Goal: Task Accomplishment & Management: Complete application form

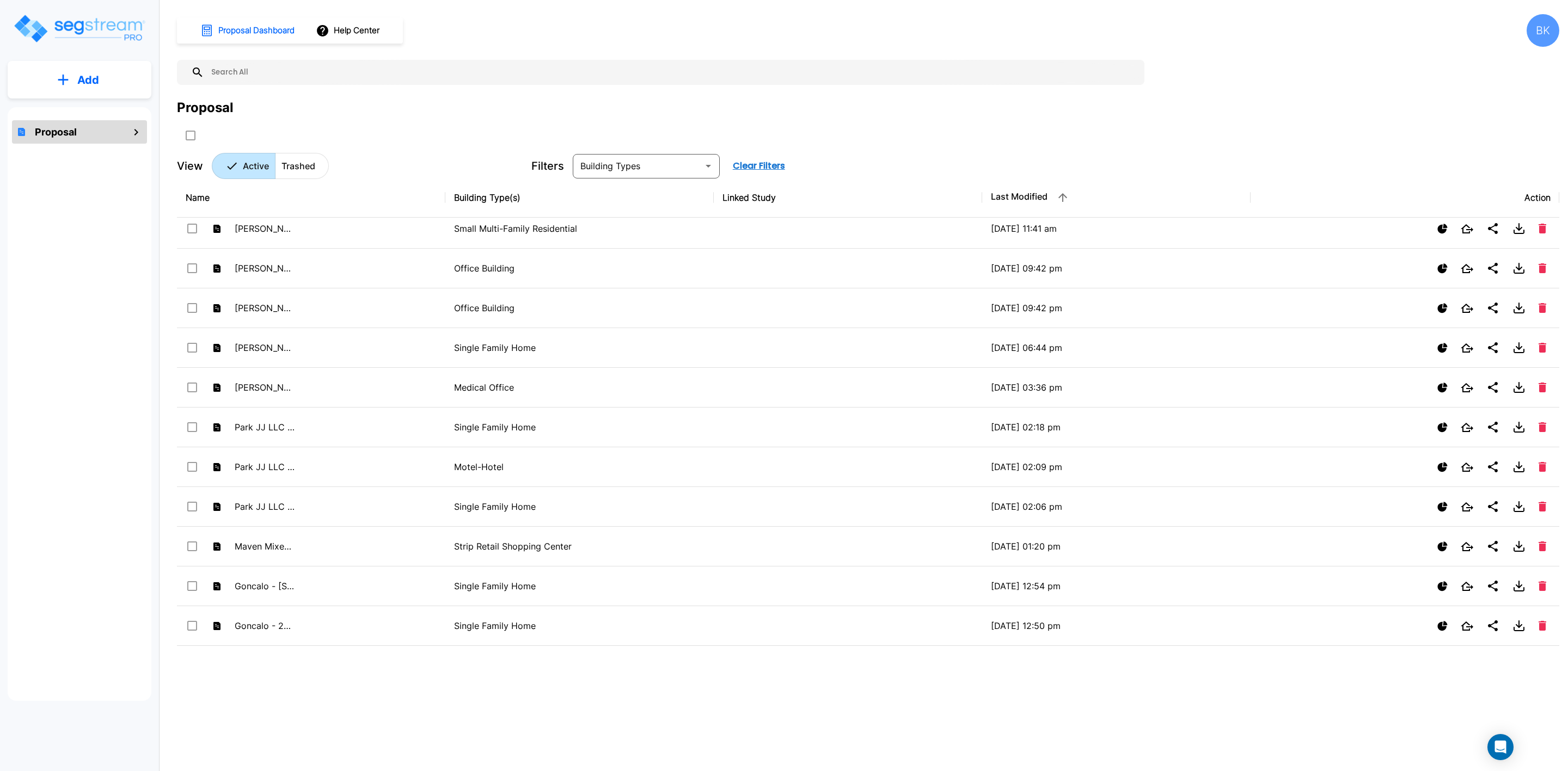
scroll to position [326, 0]
click at [90, 84] on p "Add" at bounding box center [88, 80] width 22 height 16
click at [90, 106] on p "Add Proposal" at bounding box center [86, 110] width 56 height 13
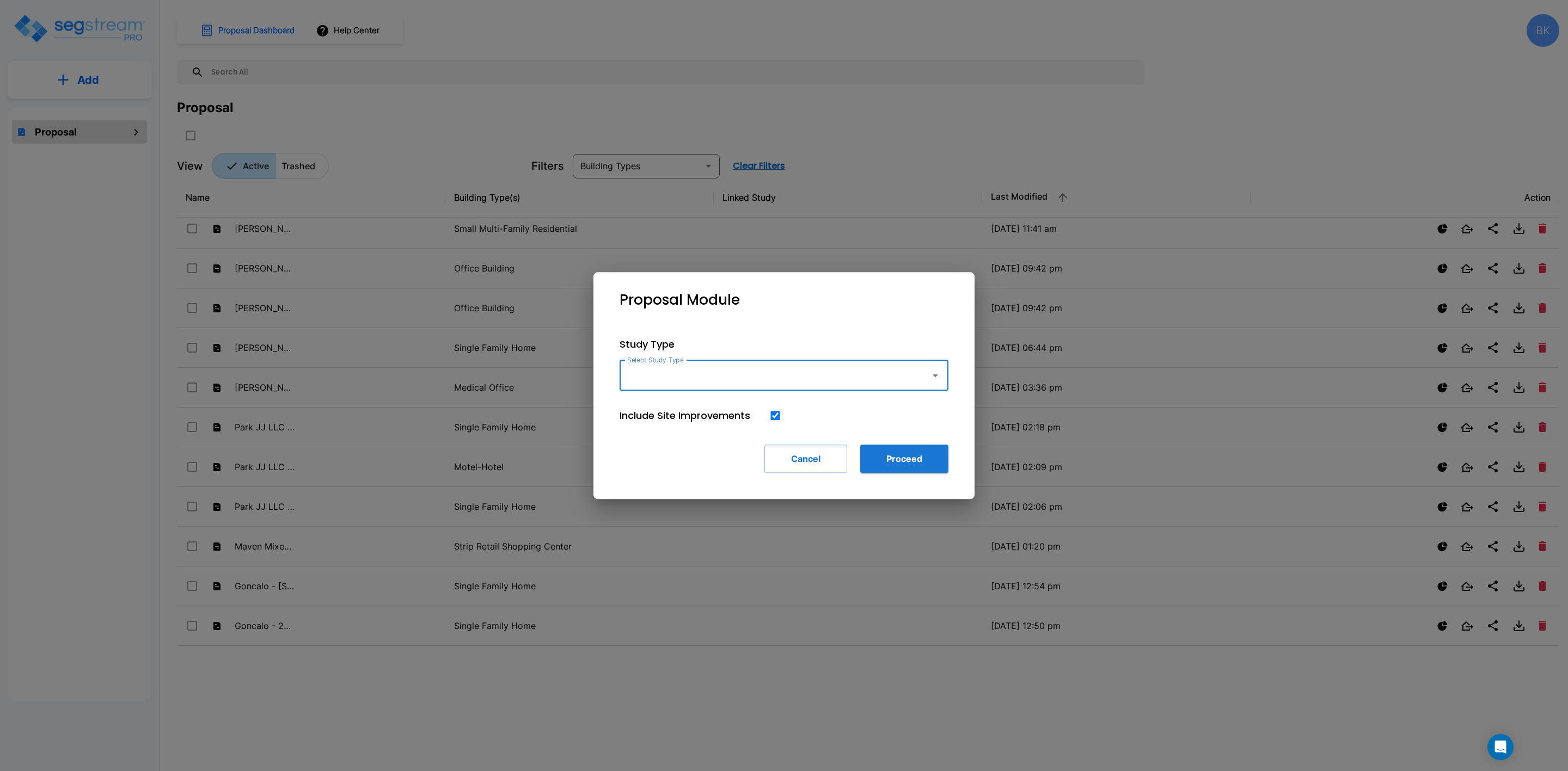
click at [715, 376] on input "Select Study Type" at bounding box center [772, 375] width 296 height 21
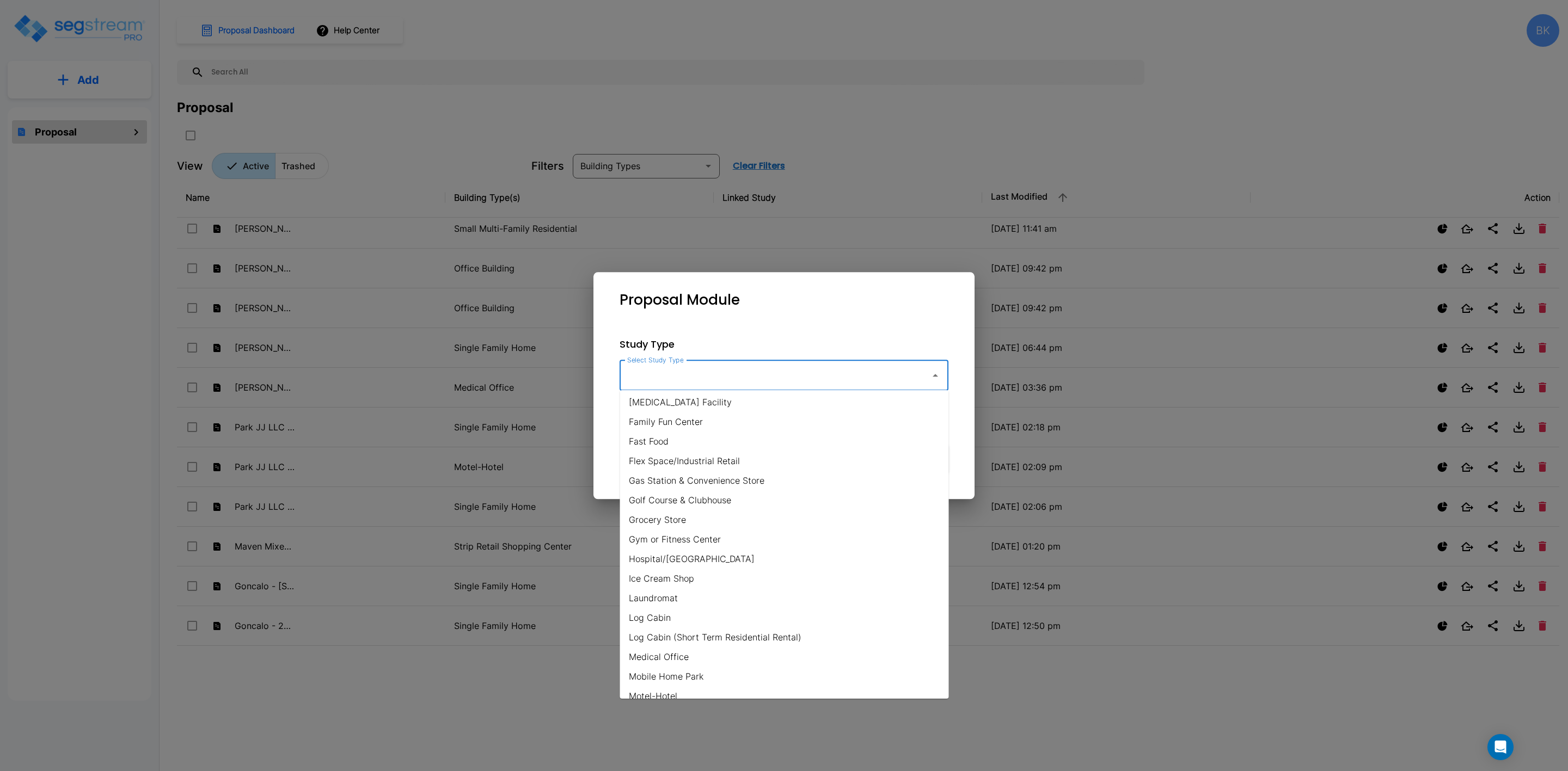
scroll to position [653, 0]
click at [684, 572] on li "Single Family Home" at bounding box center [785, 573] width 329 height 19
type input "Single Family Home"
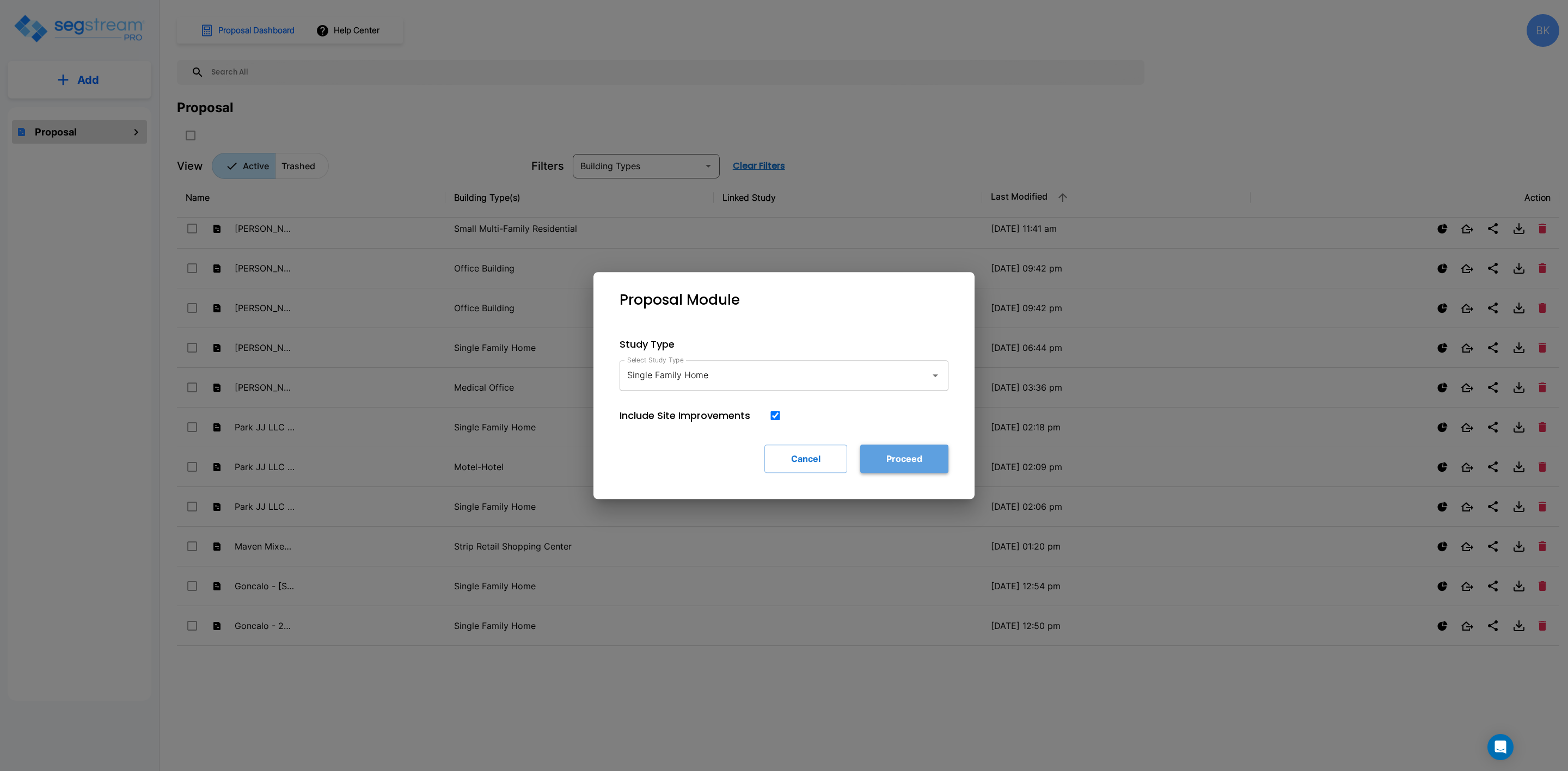
click at [901, 451] on button "Proceed" at bounding box center [904, 459] width 88 height 28
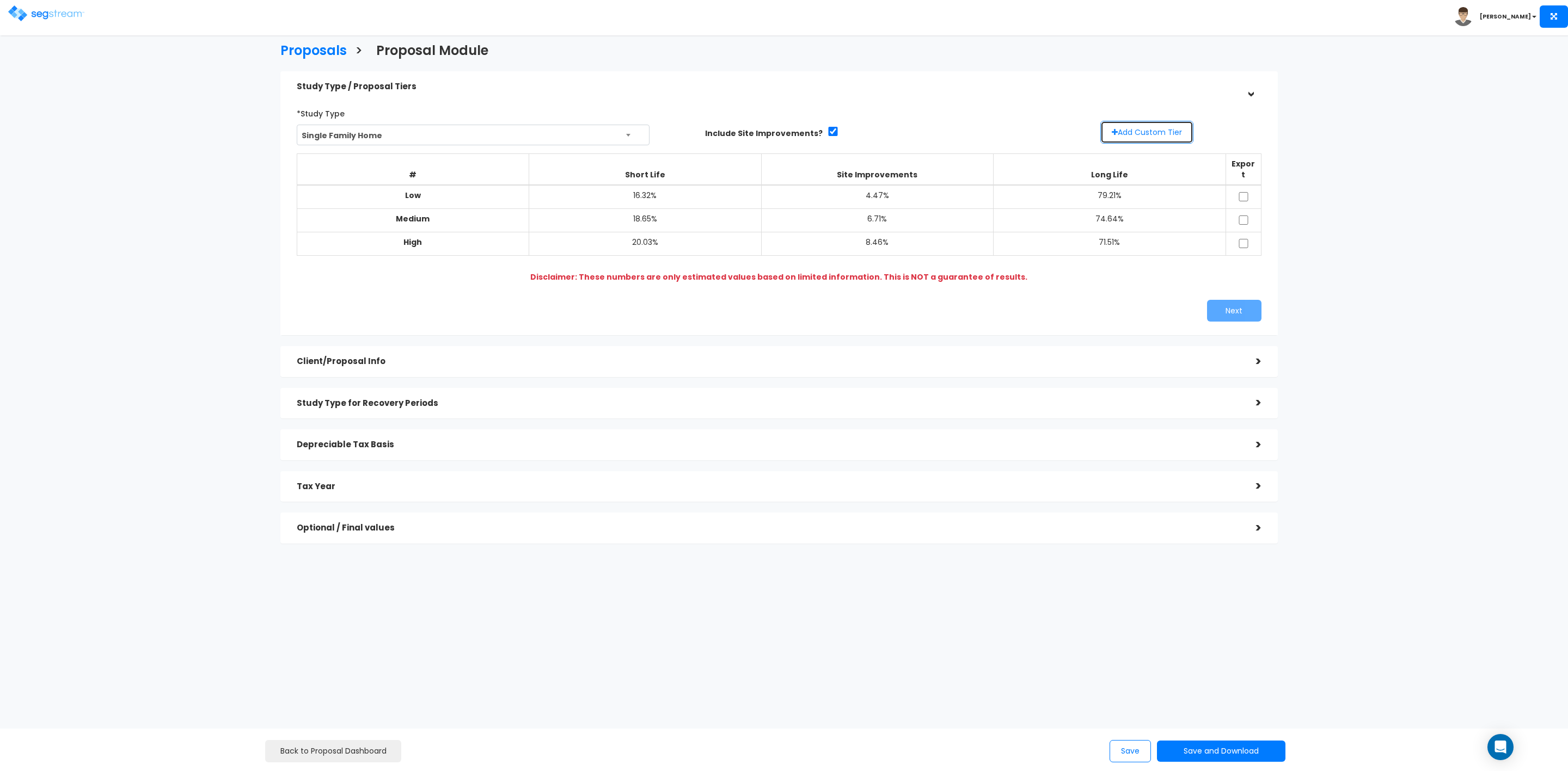
click at [1137, 134] on button "Add Custom Tier" at bounding box center [1147, 132] width 93 height 23
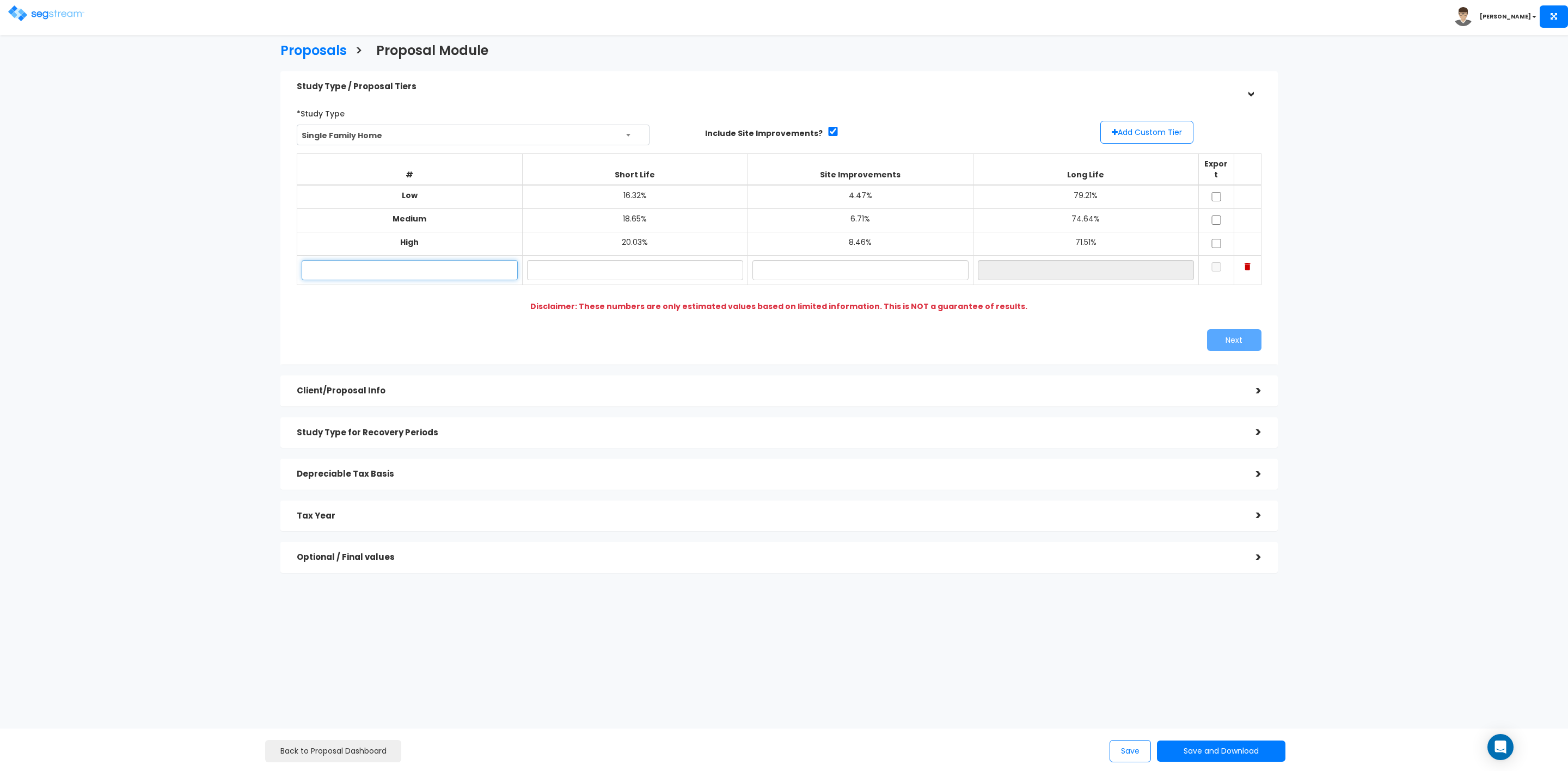
click at [379, 260] on input "text" at bounding box center [410, 270] width 216 height 20
click at [377, 260] on input "15 E Circle Dr" at bounding box center [410, 270] width 216 height 20
type input "Tam - 15 E Circle Dr"
click at [582, 260] on input "text" at bounding box center [635, 270] width 216 height 20
click at [872, 262] on input "text" at bounding box center [861, 270] width 216 height 20
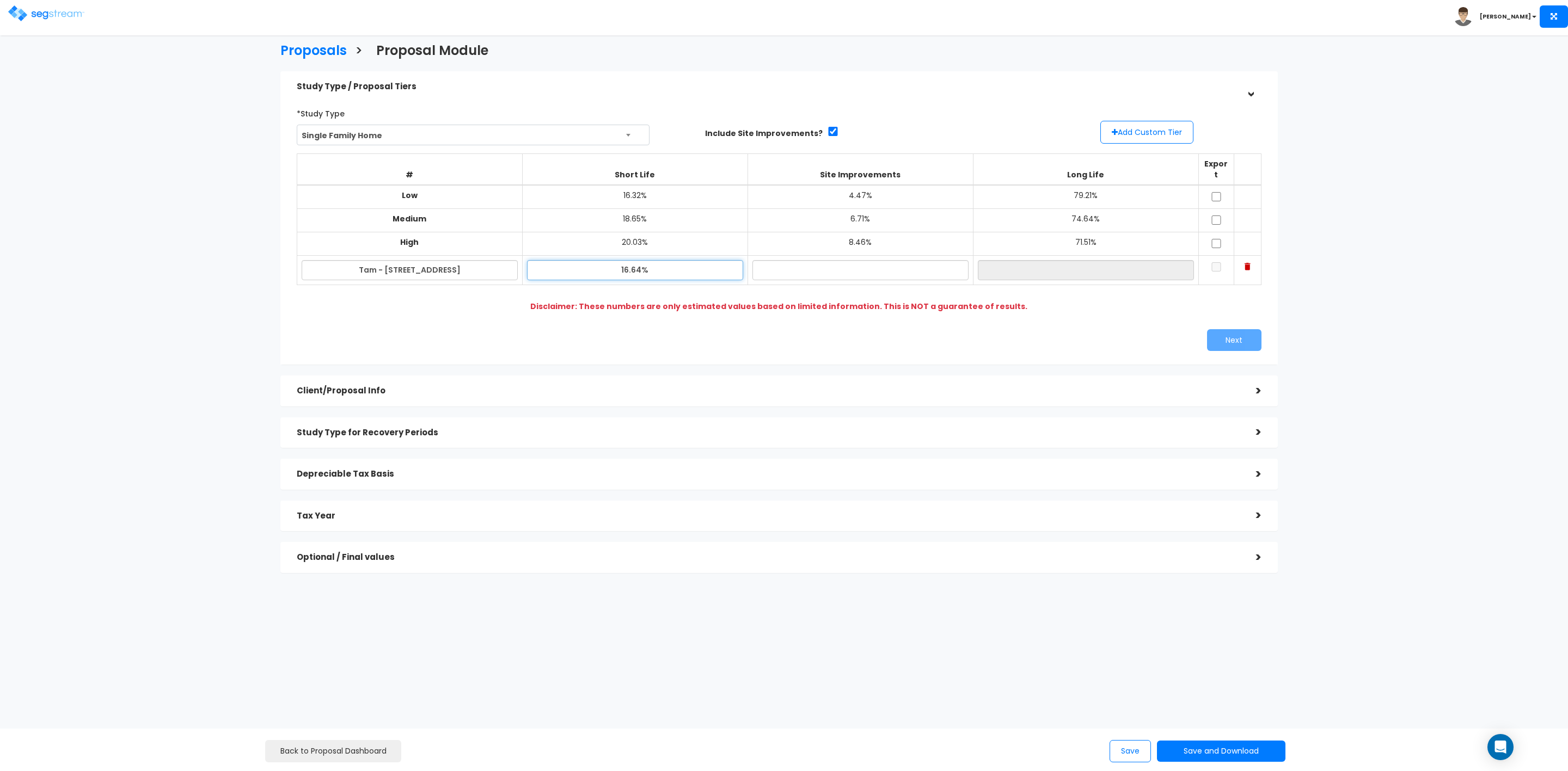
click at [624, 260] on input "16.64%" at bounding box center [635, 270] width 216 height 20
type input "18.64%"
click at [827, 260] on input "text" at bounding box center [861, 270] width 216 height 20
type input "6.68%"
type input "74.68%"
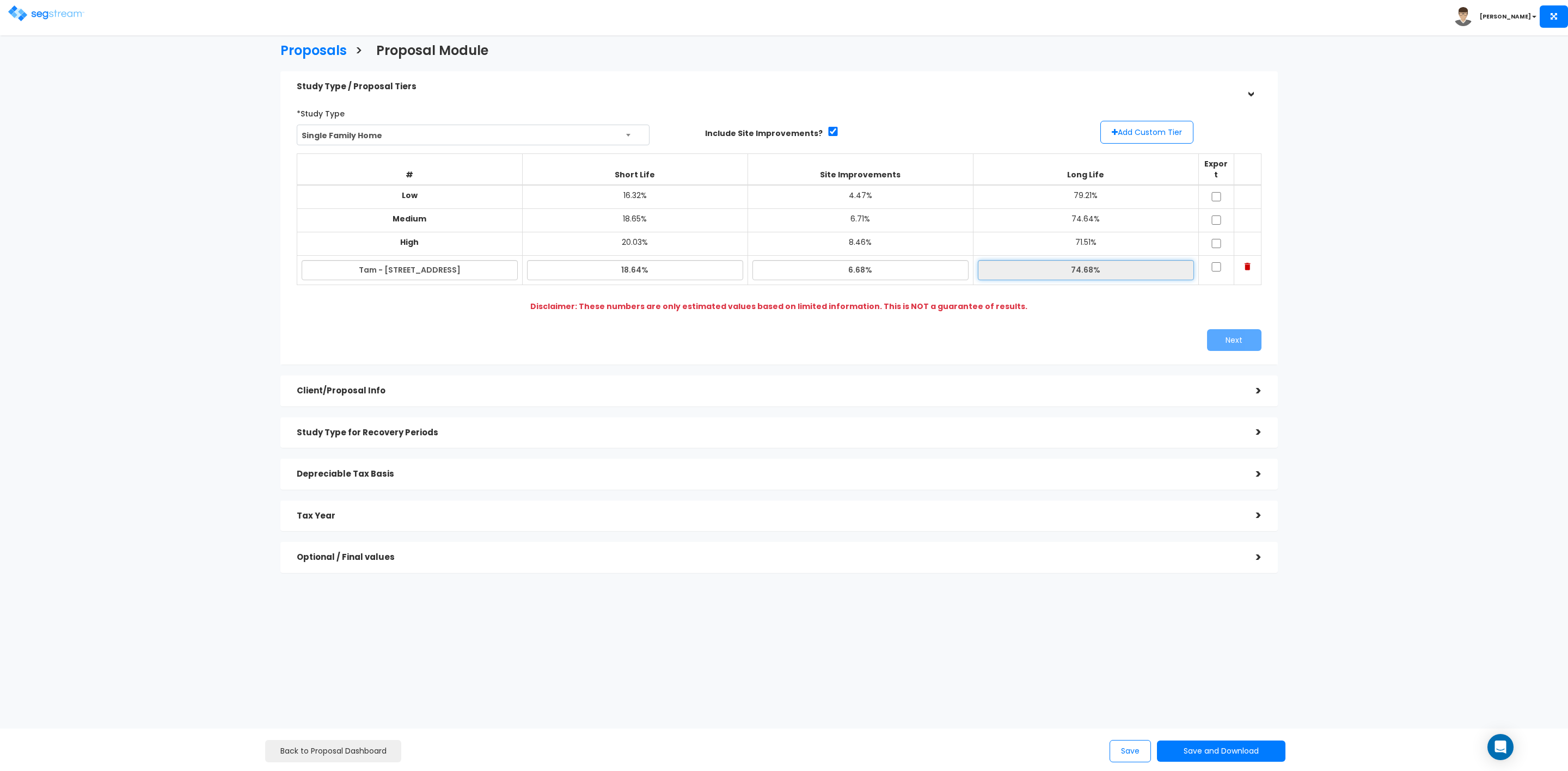
click at [1020, 261] on input "74.68%" at bounding box center [1086, 270] width 216 height 20
click at [1217, 185] on td at bounding box center [1216, 197] width 35 height 24
click at [1214, 192] on input "checkbox" at bounding box center [1216, 197] width 11 height 9
checkbox input "true"
click at [1213, 218] on td at bounding box center [1216, 220] width 35 height 23
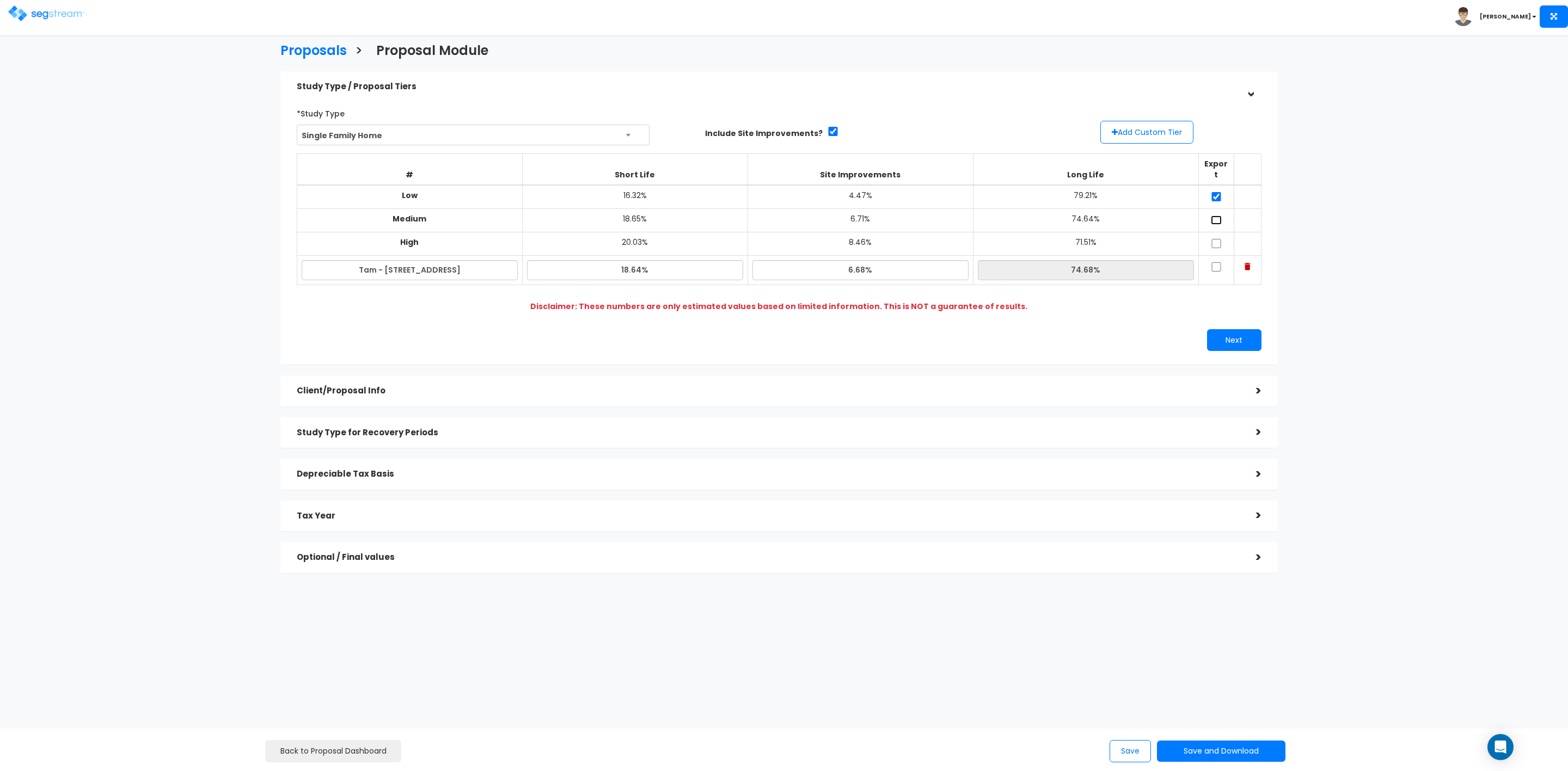
click at [1214, 216] on input "checkbox" at bounding box center [1216, 220] width 11 height 9
checkbox input "true"
click at [1213, 239] on input "checkbox" at bounding box center [1216, 244] width 11 height 9
checkbox input "true"
click at [1213, 262] on td at bounding box center [1216, 270] width 35 height 29
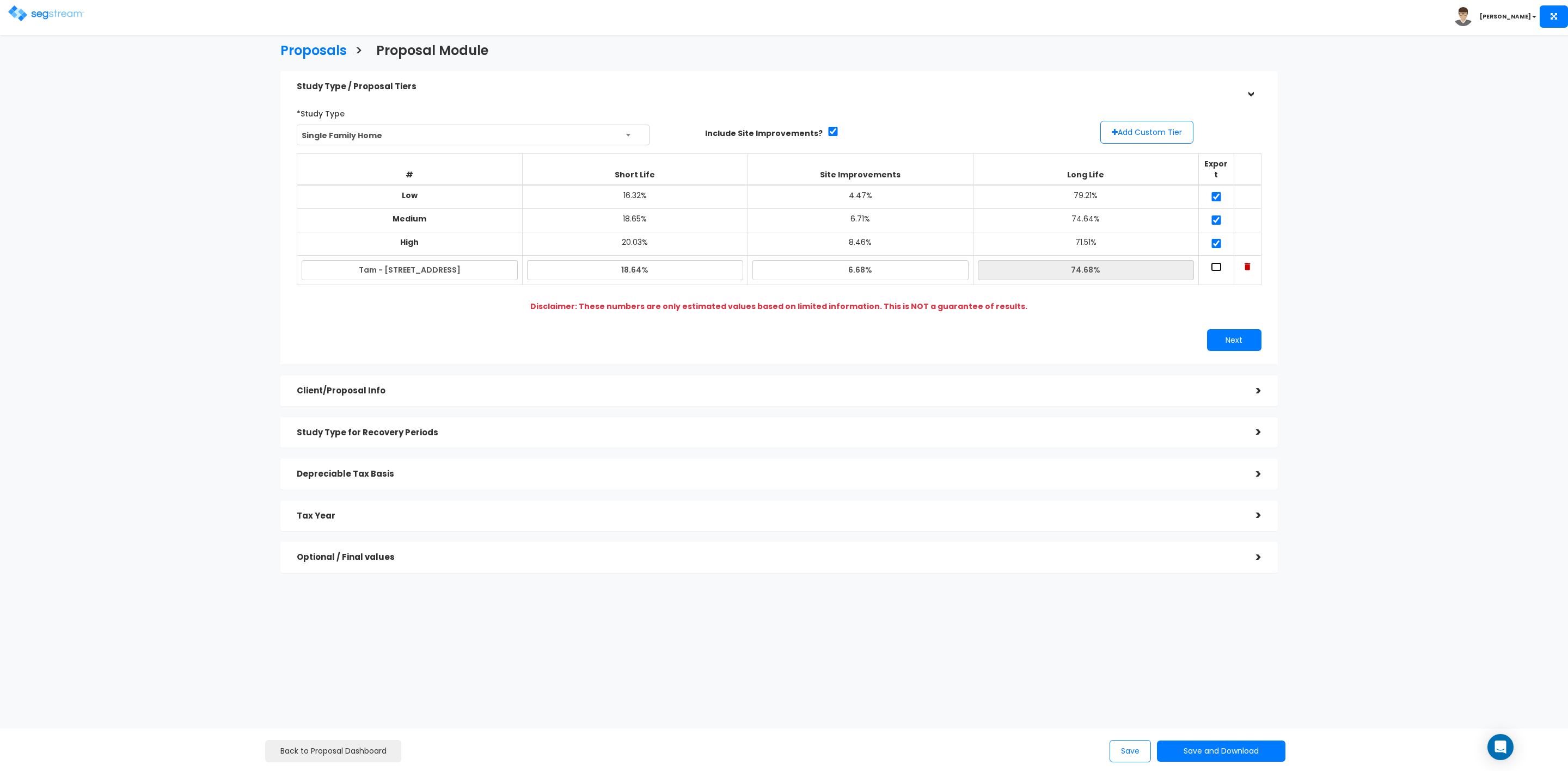
click at [1215, 262] on input "checkbox" at bounding box center [1216, 267] width 11 height 9
checkbox input "true"
click at [1227, 329] on button "Next" at bounding box center [1235, 340] width 55 height 22
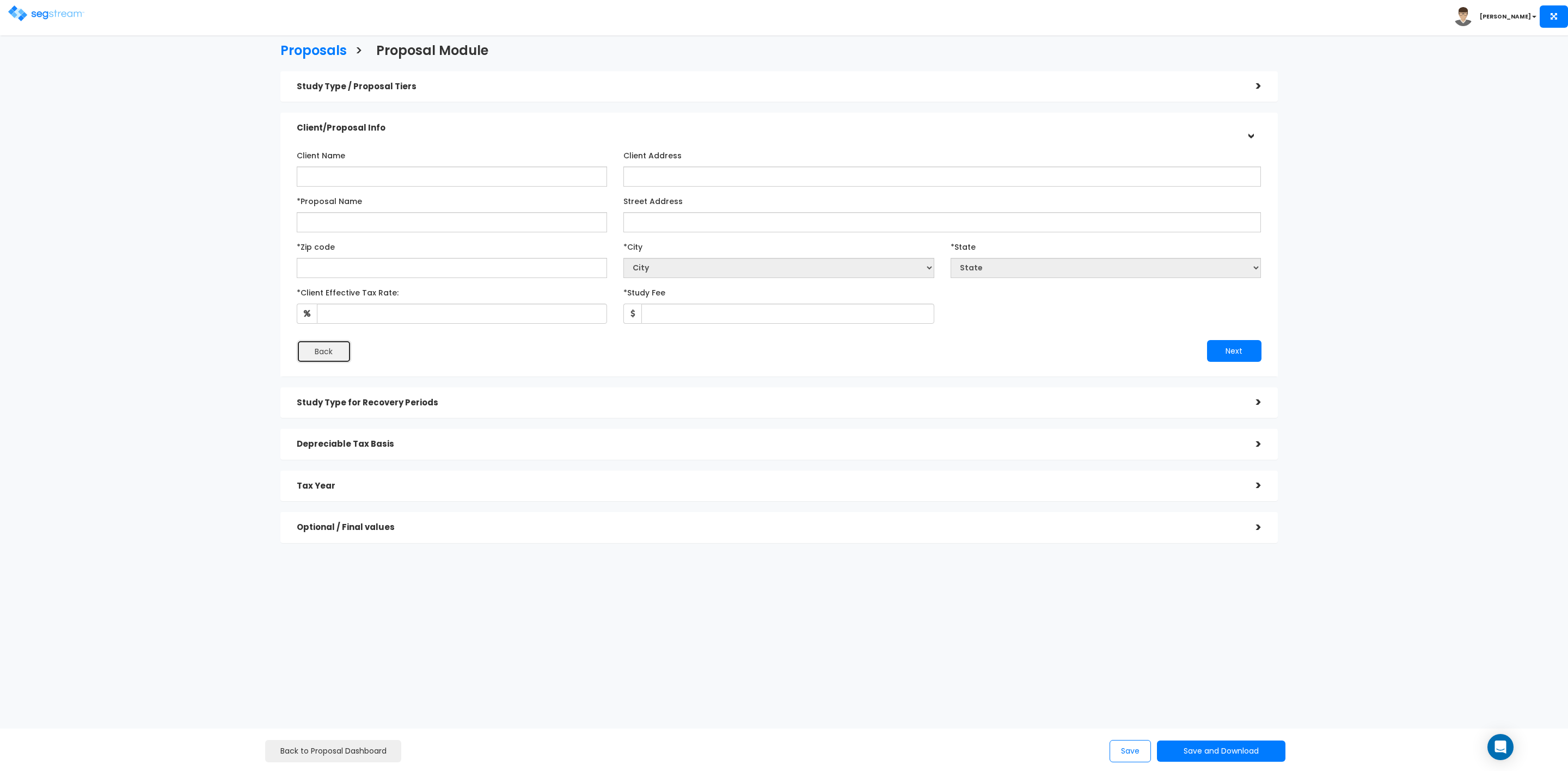
click at [321, 352] on button "Back" at bounding box center [324, 352] width 55 height 23
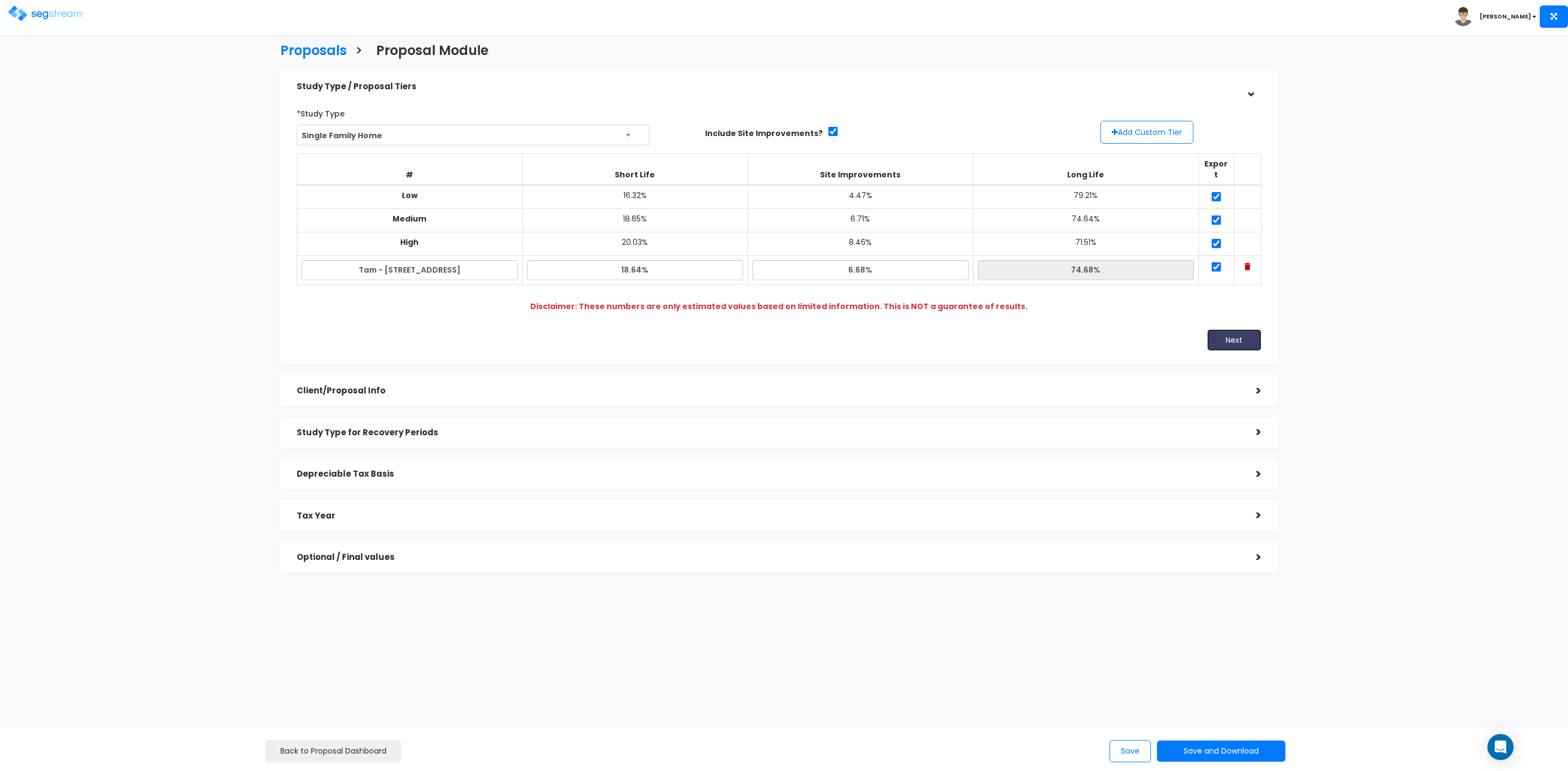
click at [1240, 332] on button "Next" at bounding box center [1235, 340] width 55 height 22
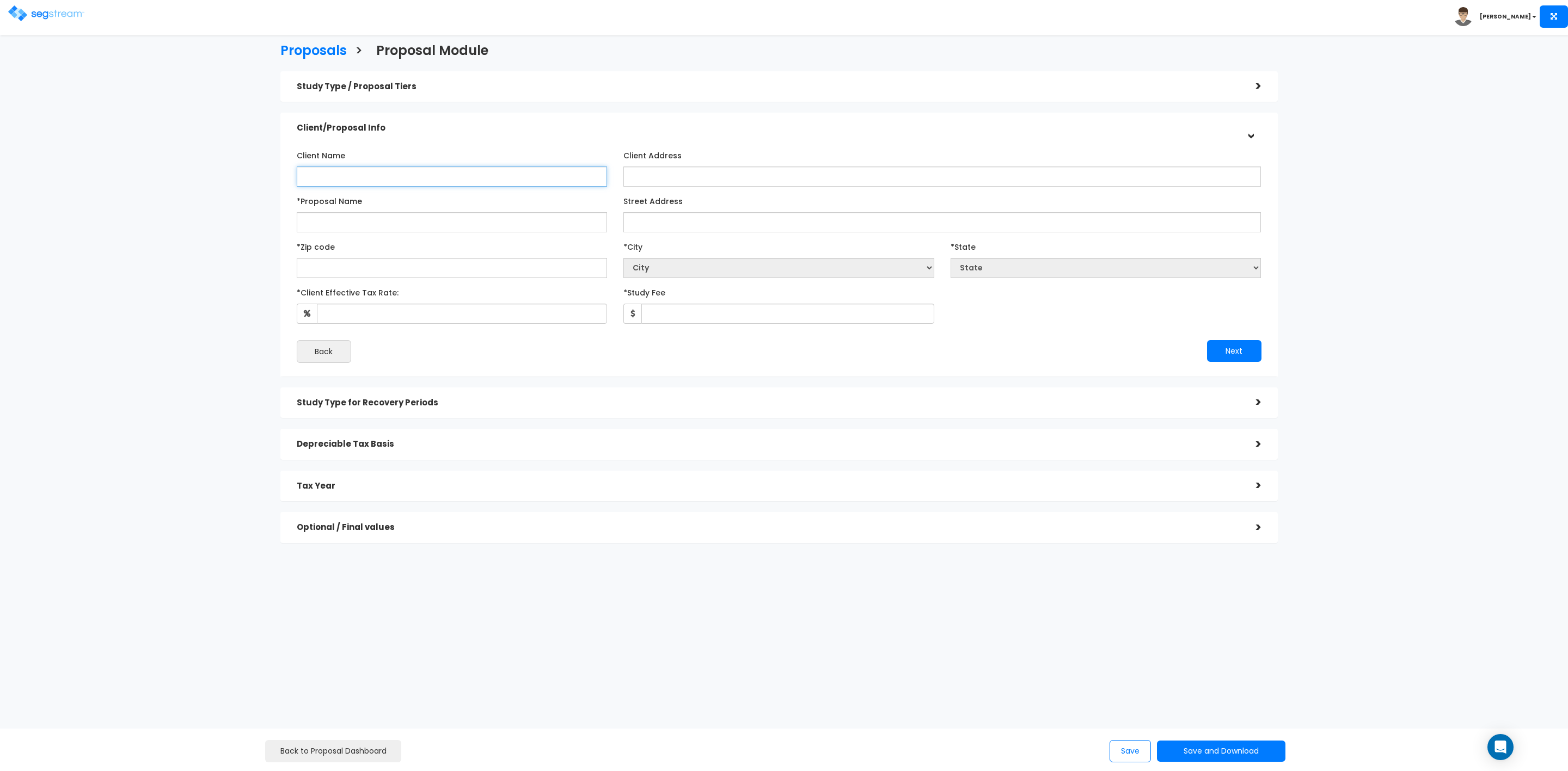
click at [453, 175] on input "Client Name" at bounding box center [452, 176] width 311 height 20
type input "[PERSON_NAME] and [PERSON_NAME]"
type input "Tam - [STREET_ADDRESS]"
type input "[STREET_ADDRESS]"
select select "National Average"
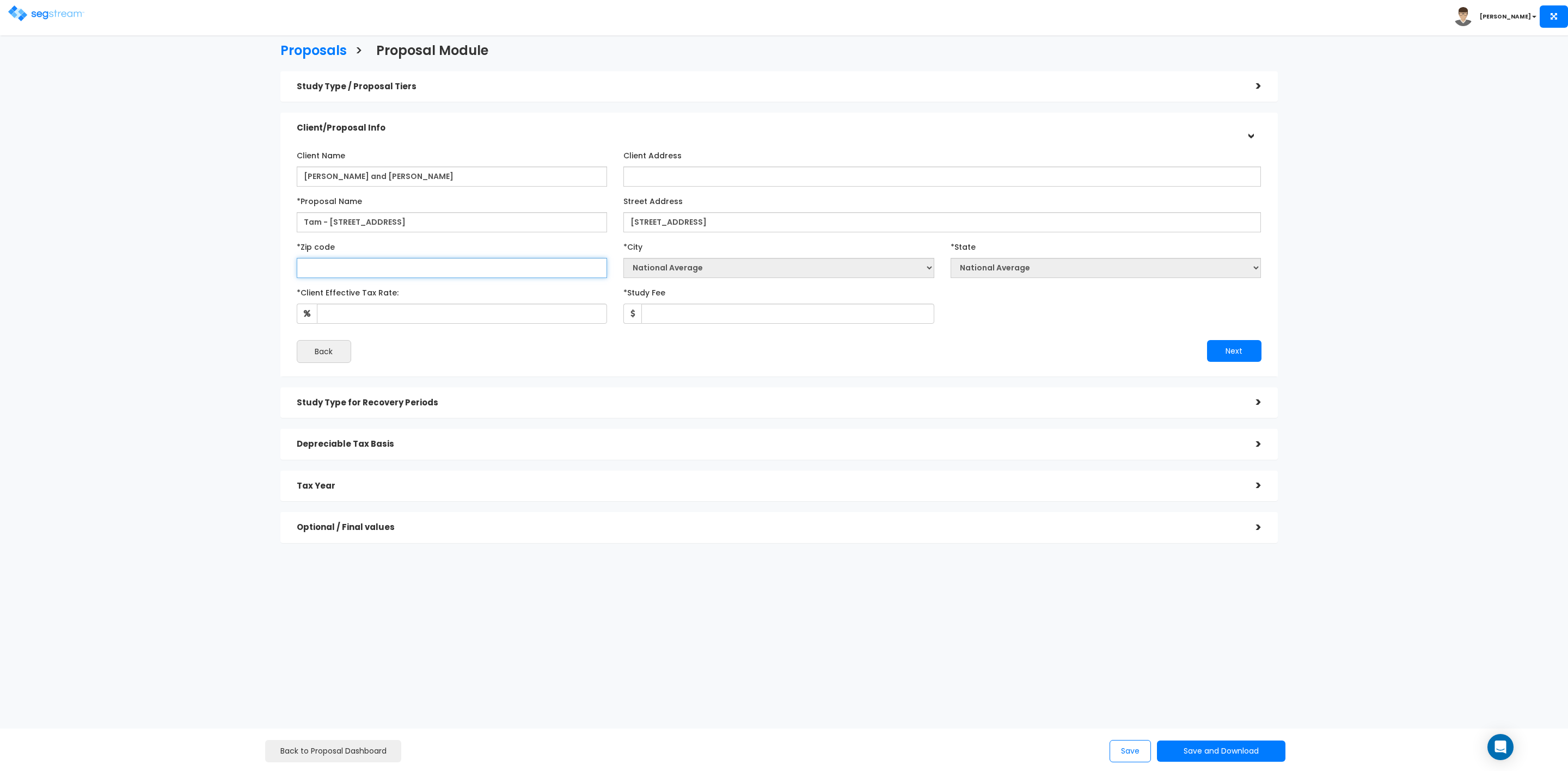
type input "8"
select select "CO"
type input "86"
select select "AZ"
type input "86336"
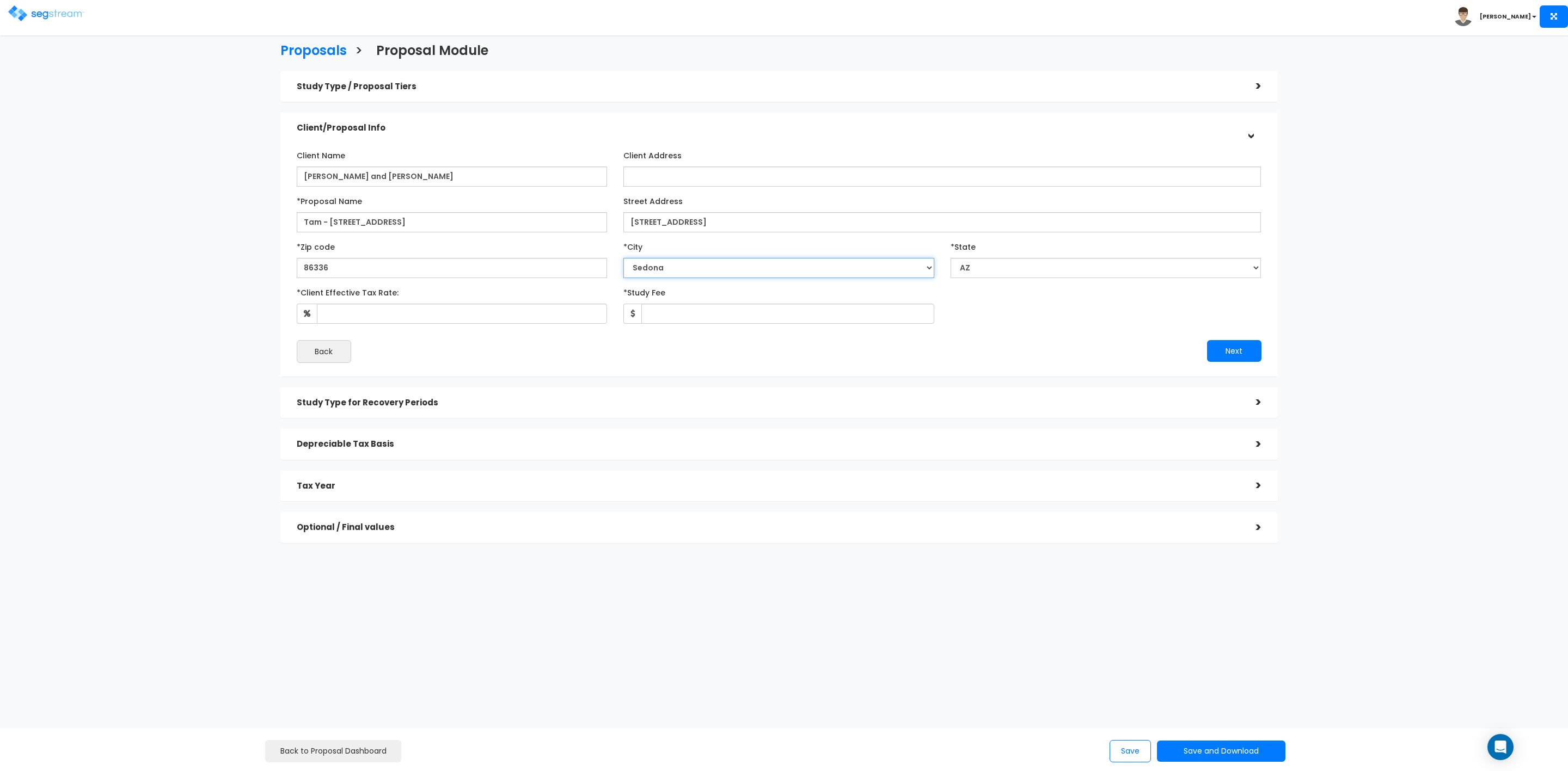
select select "Sedona"
click at [423, 312] on input "*Client Effective Tax Rate:" at bounding box center [462, 314] width 290 height 20
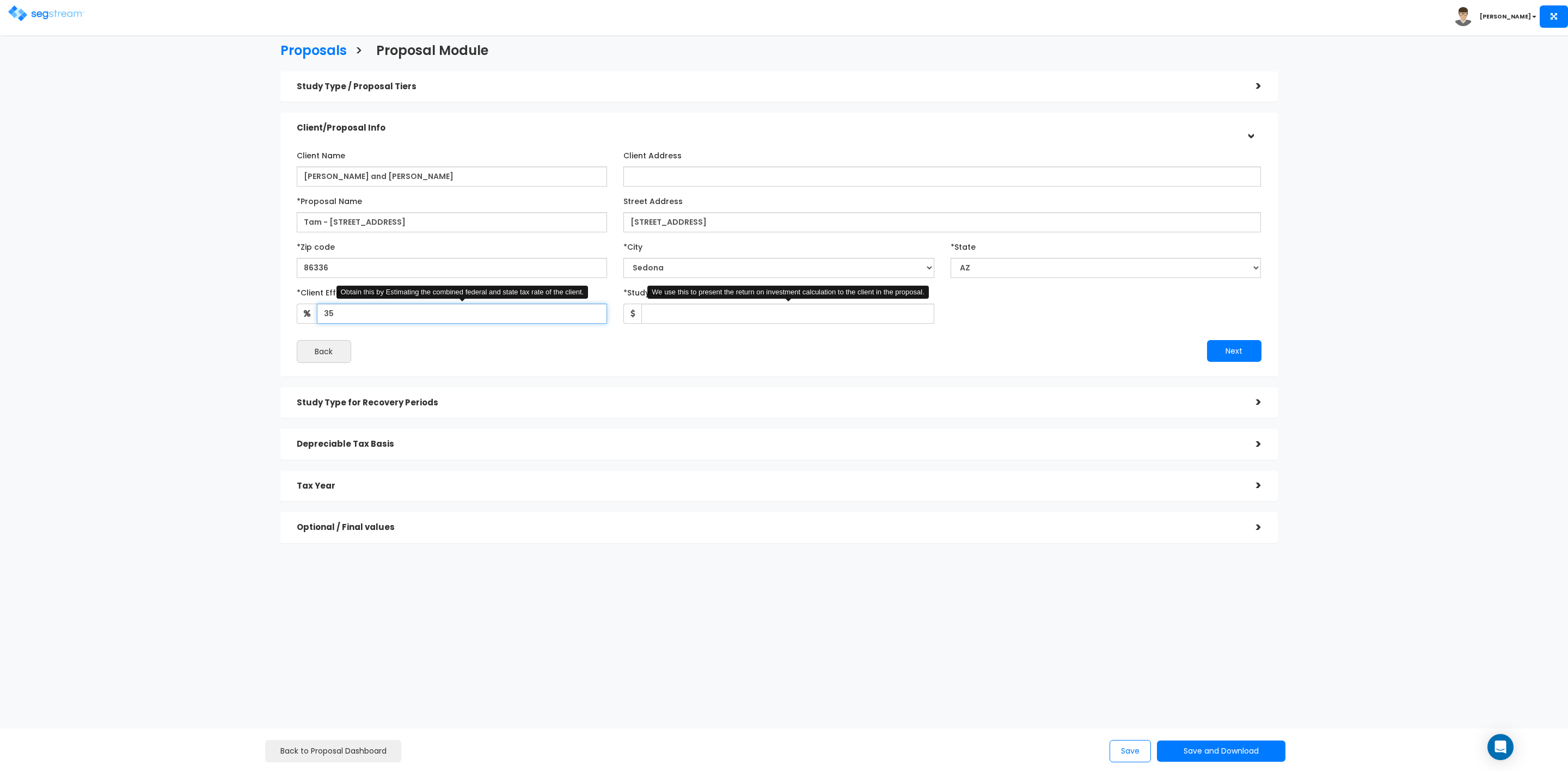
type input "35"
click at [670, 311] on input "*Study Fee" at bounding box center [787, 314] width 293 height 20
type input "3,050"
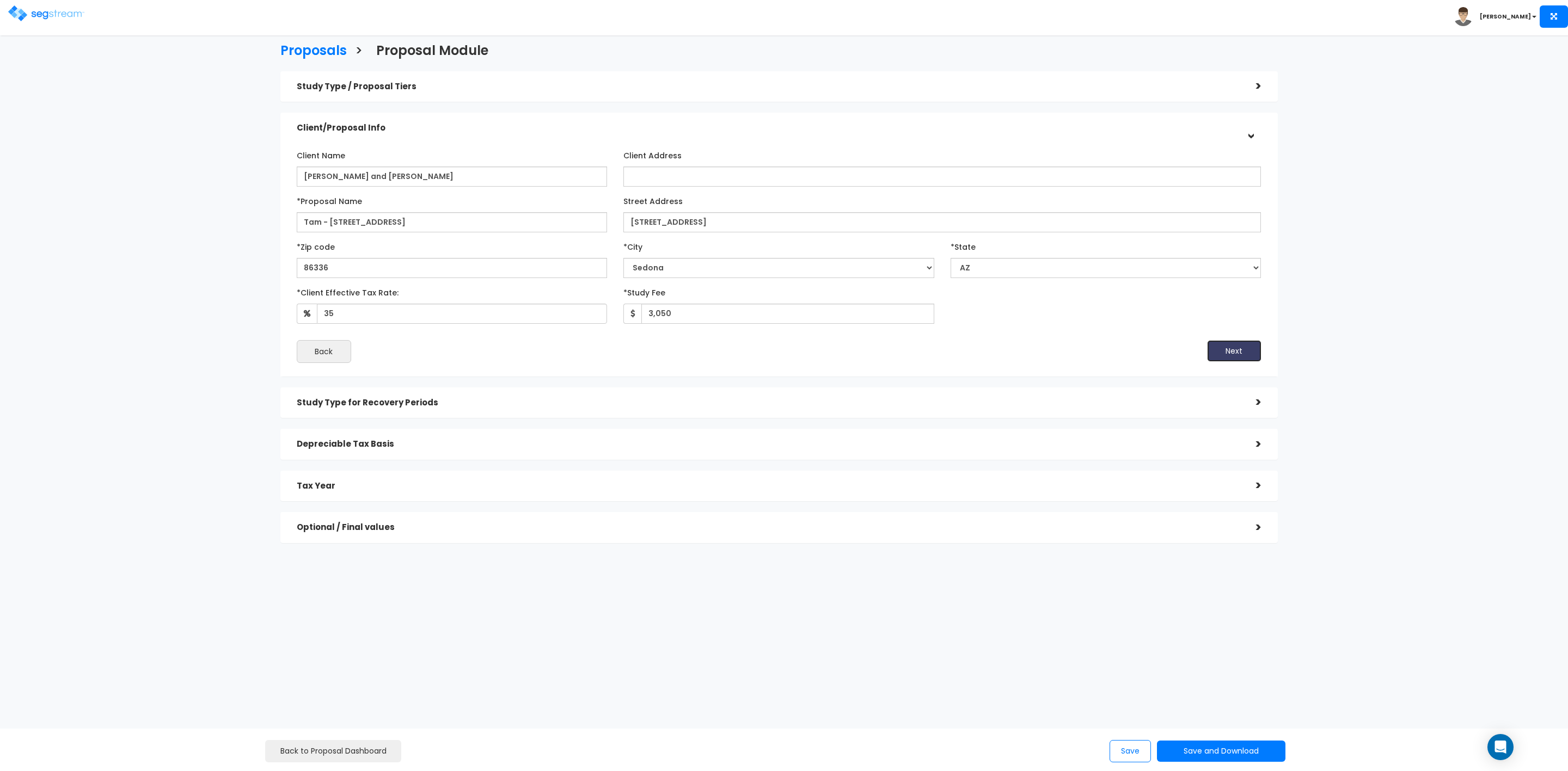
click at [1220, 348] on button "Next" at bounding box center [1235, 351] width 55 height 22
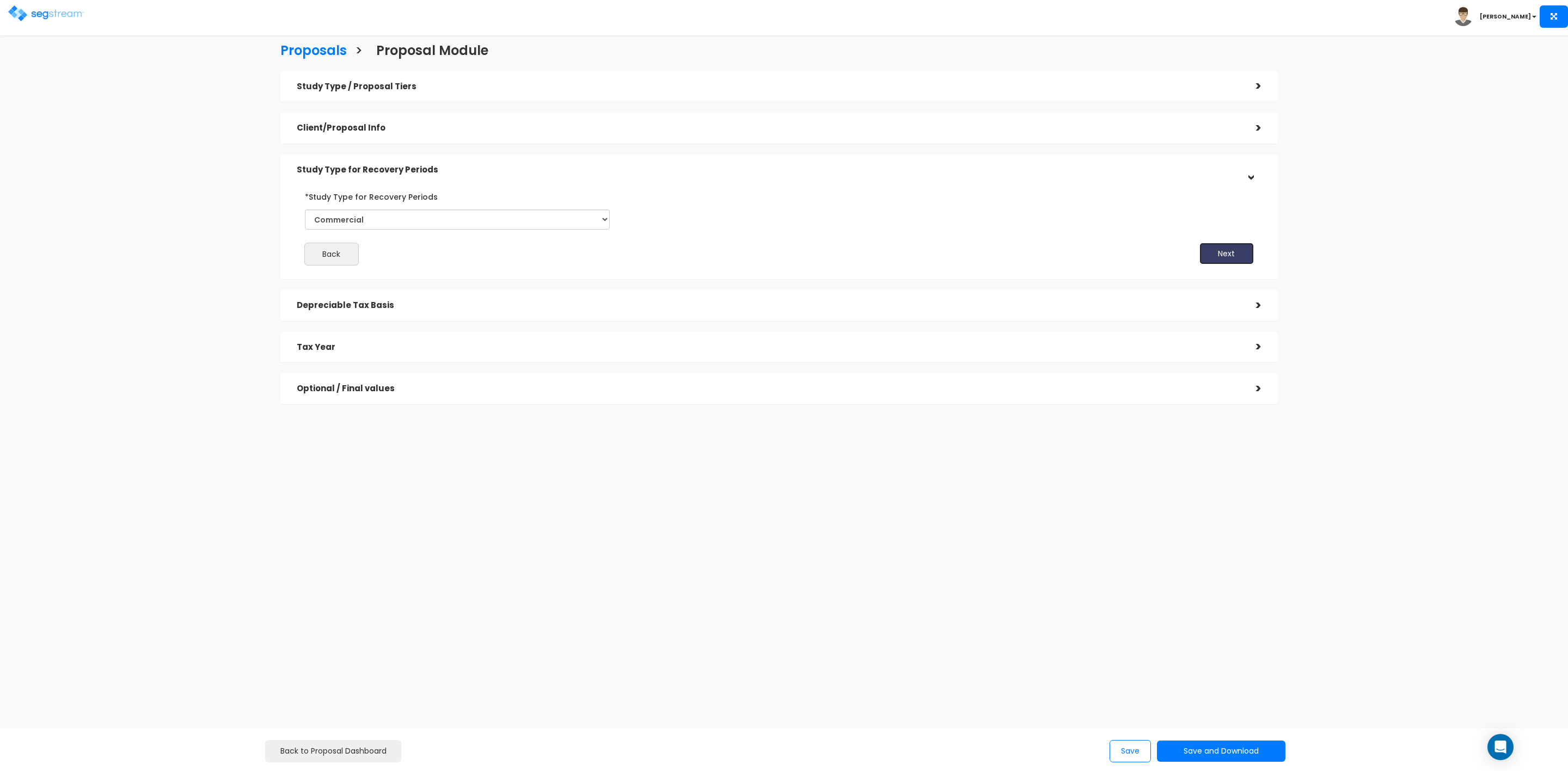
click at [1216, 254] on button "Next" at bounding box center [1227, 254] width 55 height 22
click at [388, 255] on input "*Depreciable Tax Basis" at bounding box center [420, 260] width 211 height 20
type input "722,149"
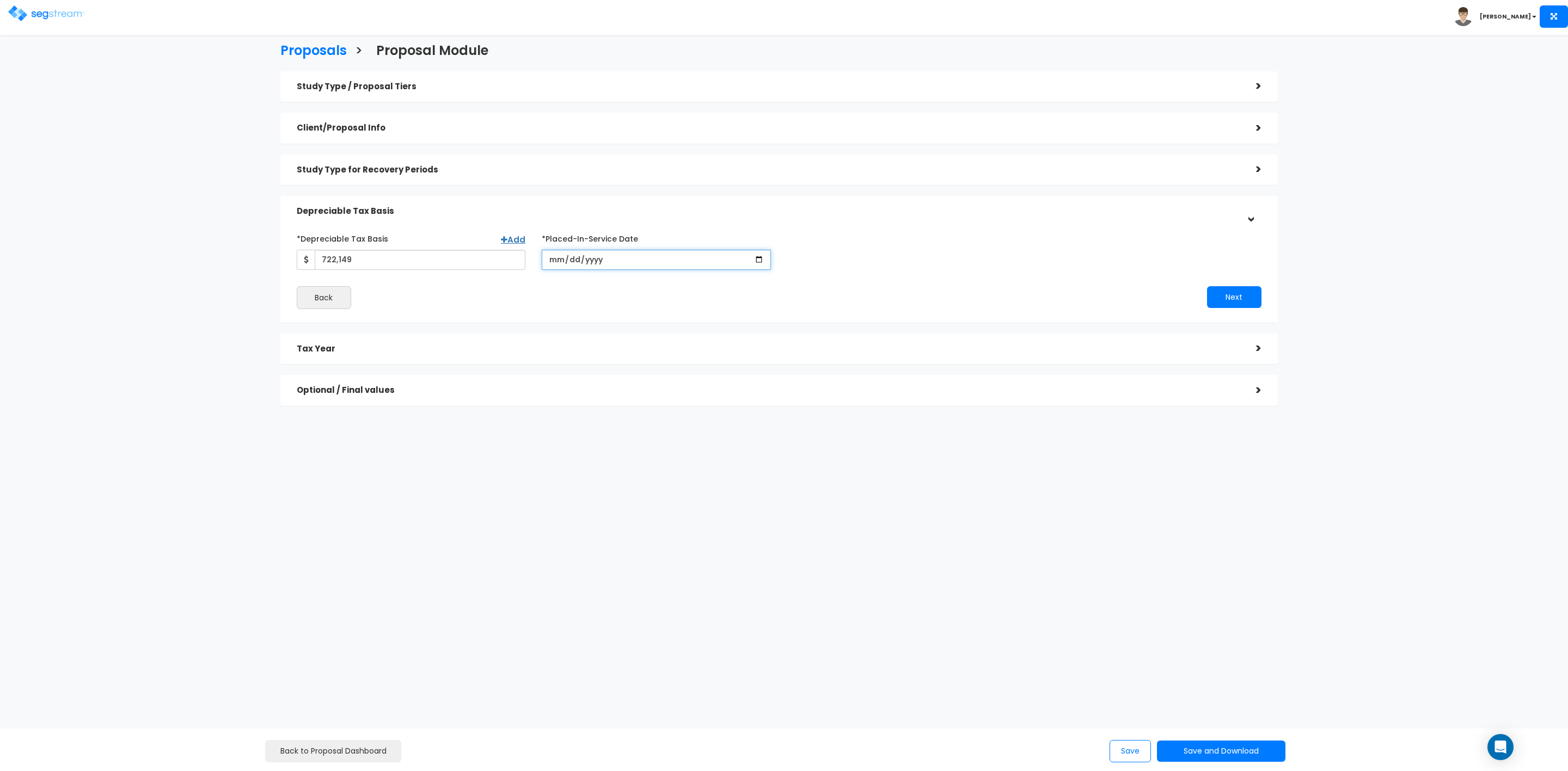
click at [588, 258] on input "date" at bounding box center [656, 260] width 229 height 20
click at [559, 258] on input "date" at bounding box center [656, 260] width 229 height 20
type input "[DATE]"
click at [803, 262] on input "*Purchase/Contract Date" at bounding box center [902, 260] width 229 height 20
click at [801, 263] on input "*Purchase/Contract Date" at bounding box center [902, 260] width 229 height 20
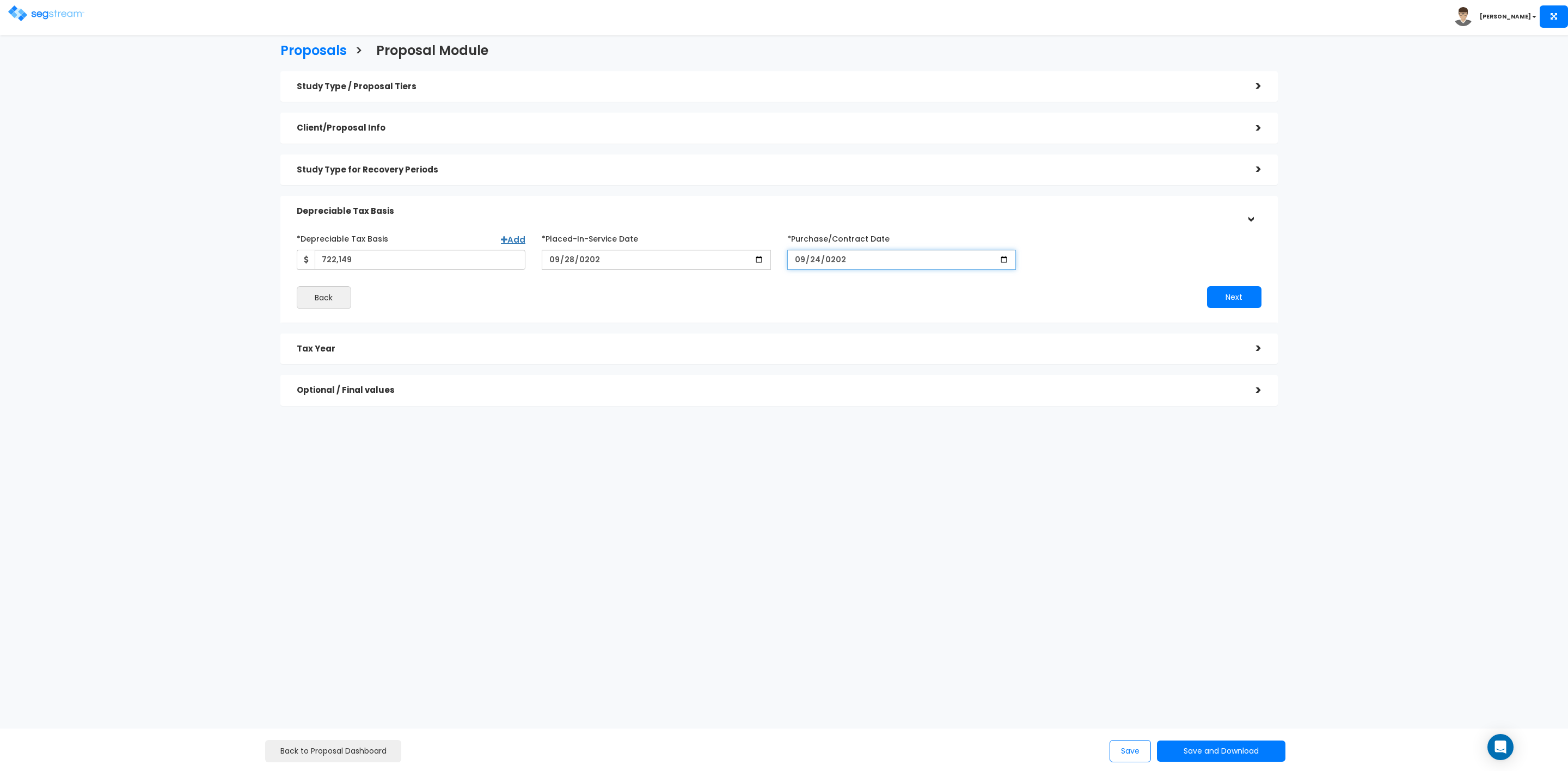
type input "[DATE]"
click at [1232, 298] on button "Next" at bounding box center [1235, 297] width 55 height 22
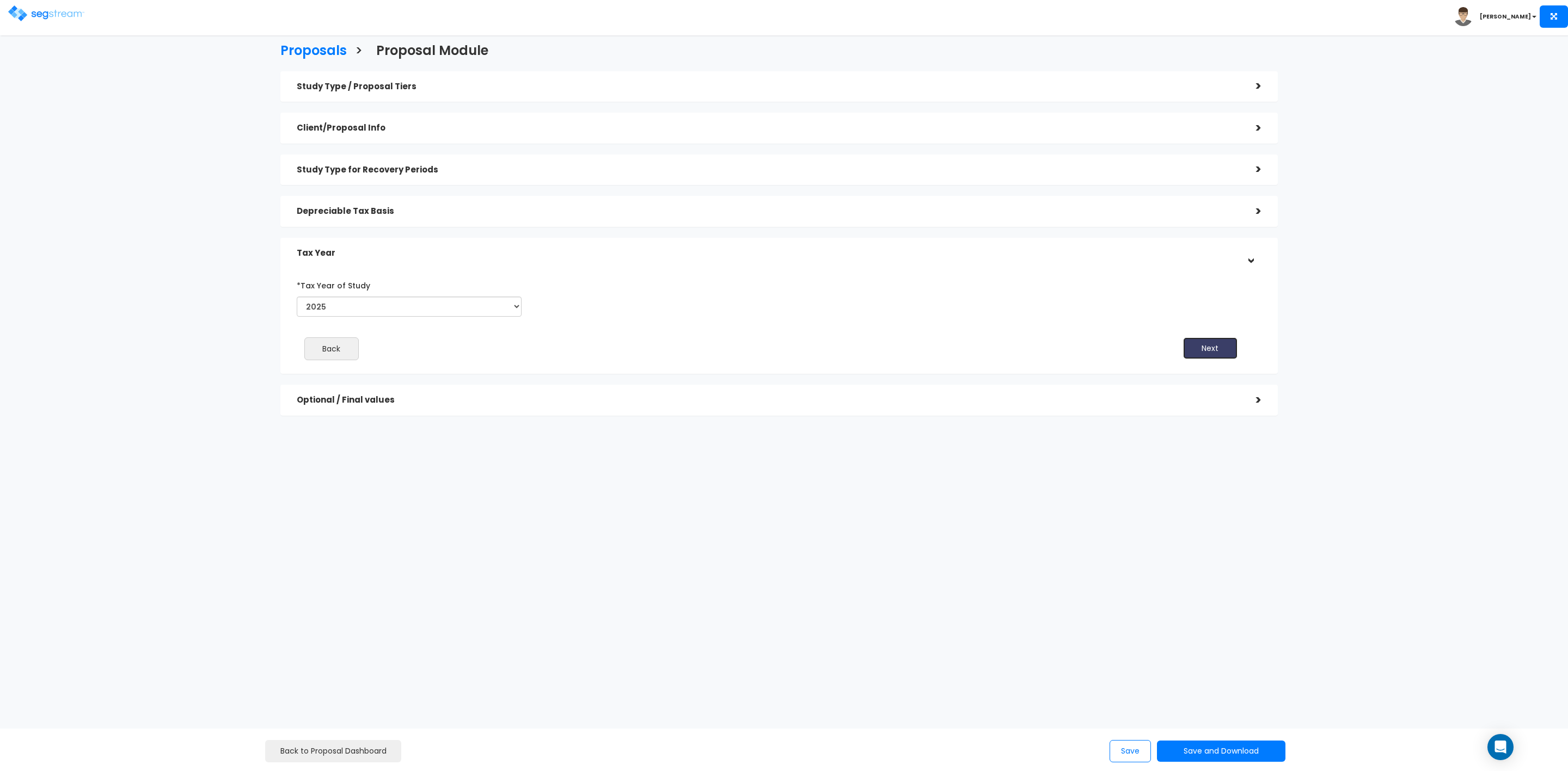
click at [1207, 346] on button "Next" at bounding box center [1211, 348] width 55 height 22
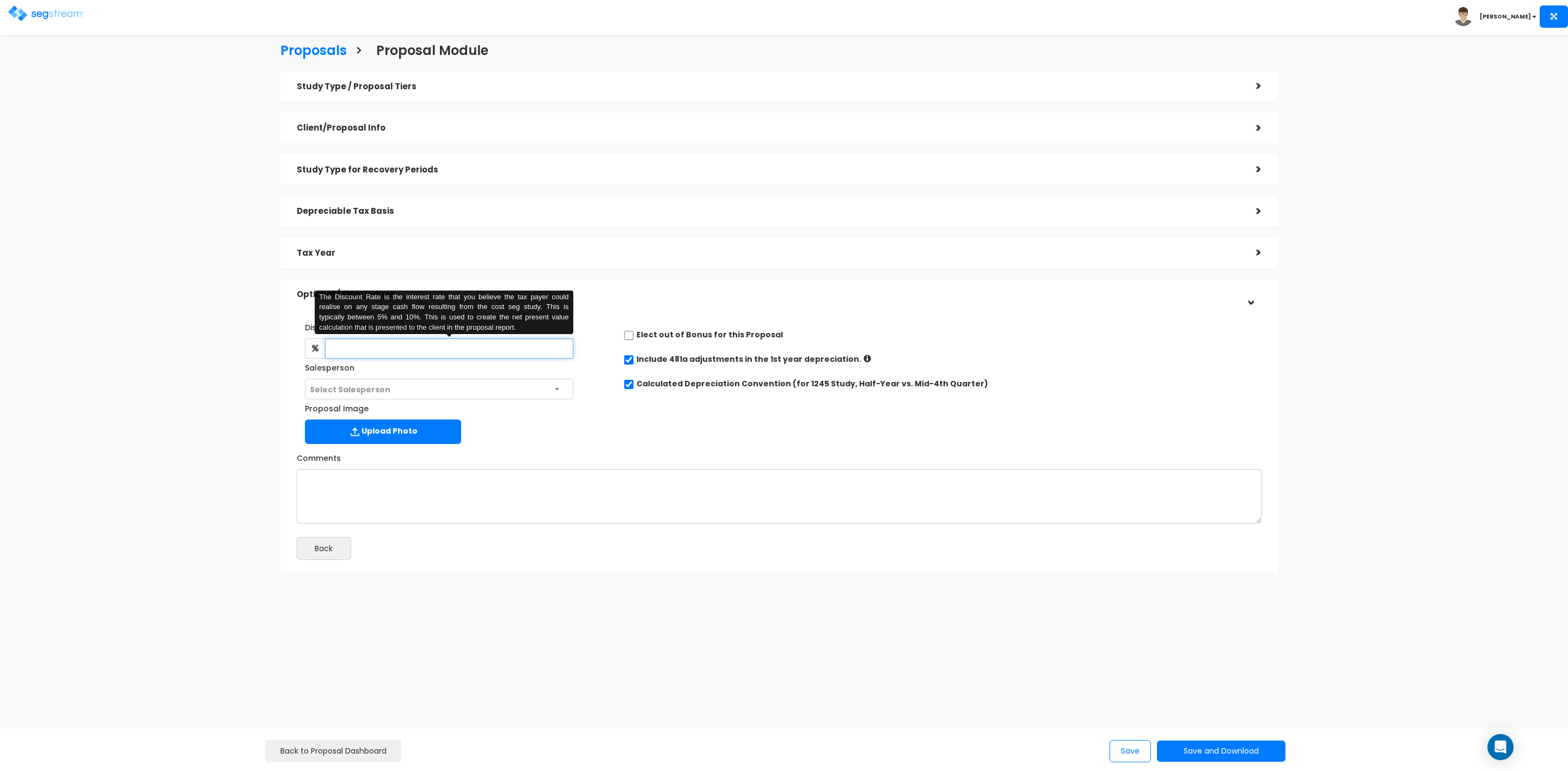
click at [350, 348] on input "text" at bounding box center [449, 348] width 248 height 20
type input "8"
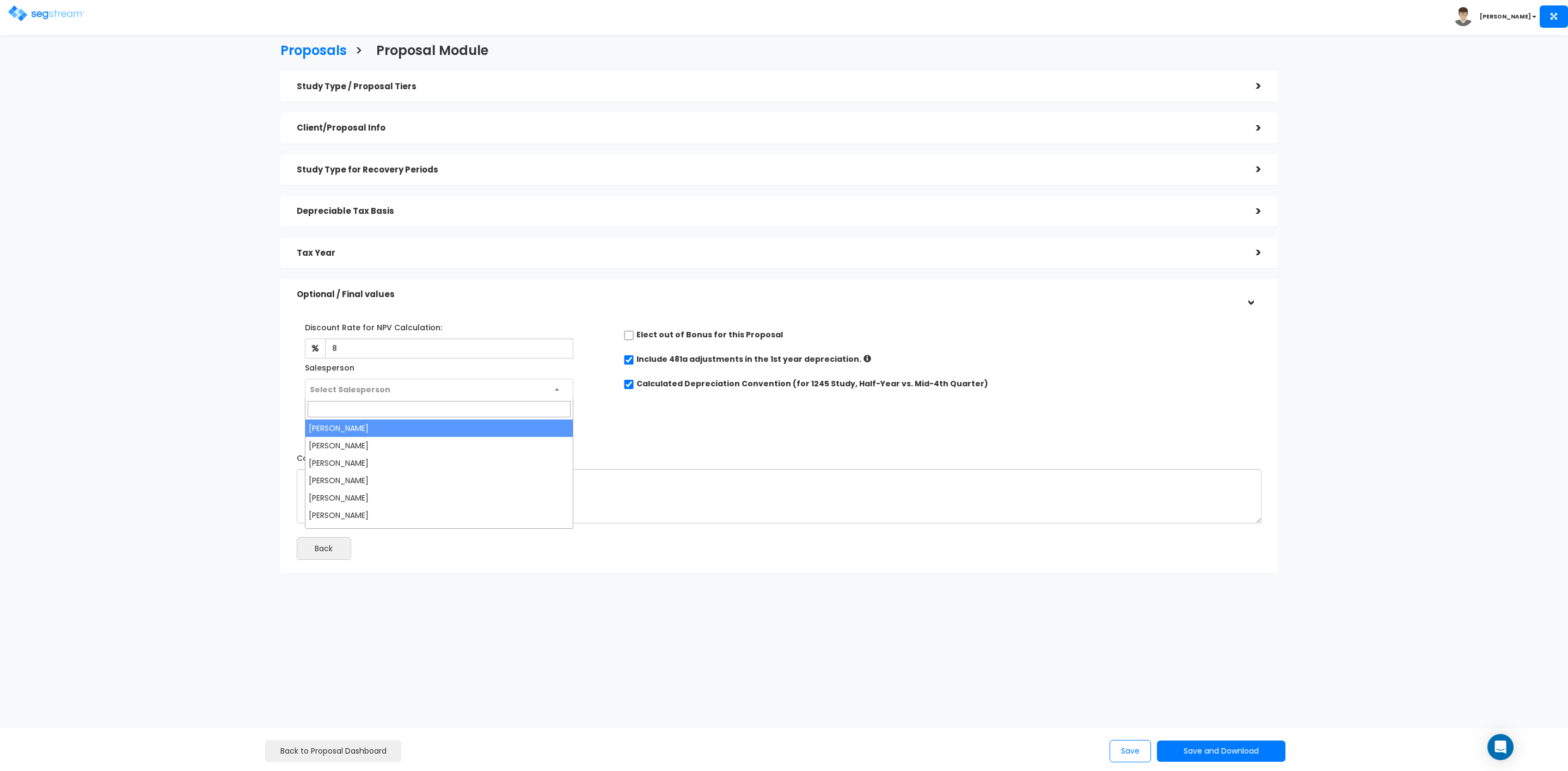
click at [436, 388] on span "Select Salesperson" at bounding box center [439, 389] width 267 height 21
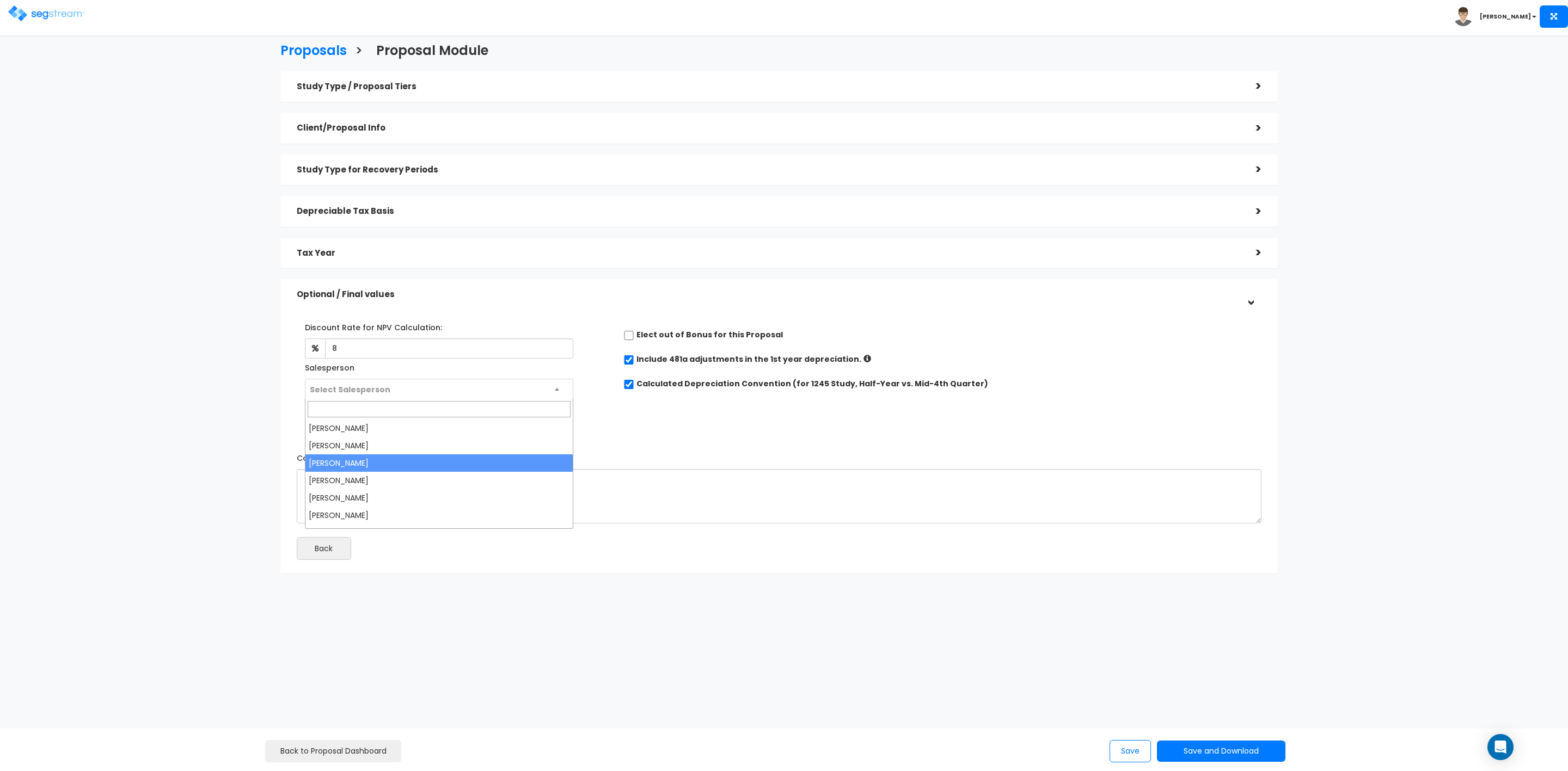
select select "173"
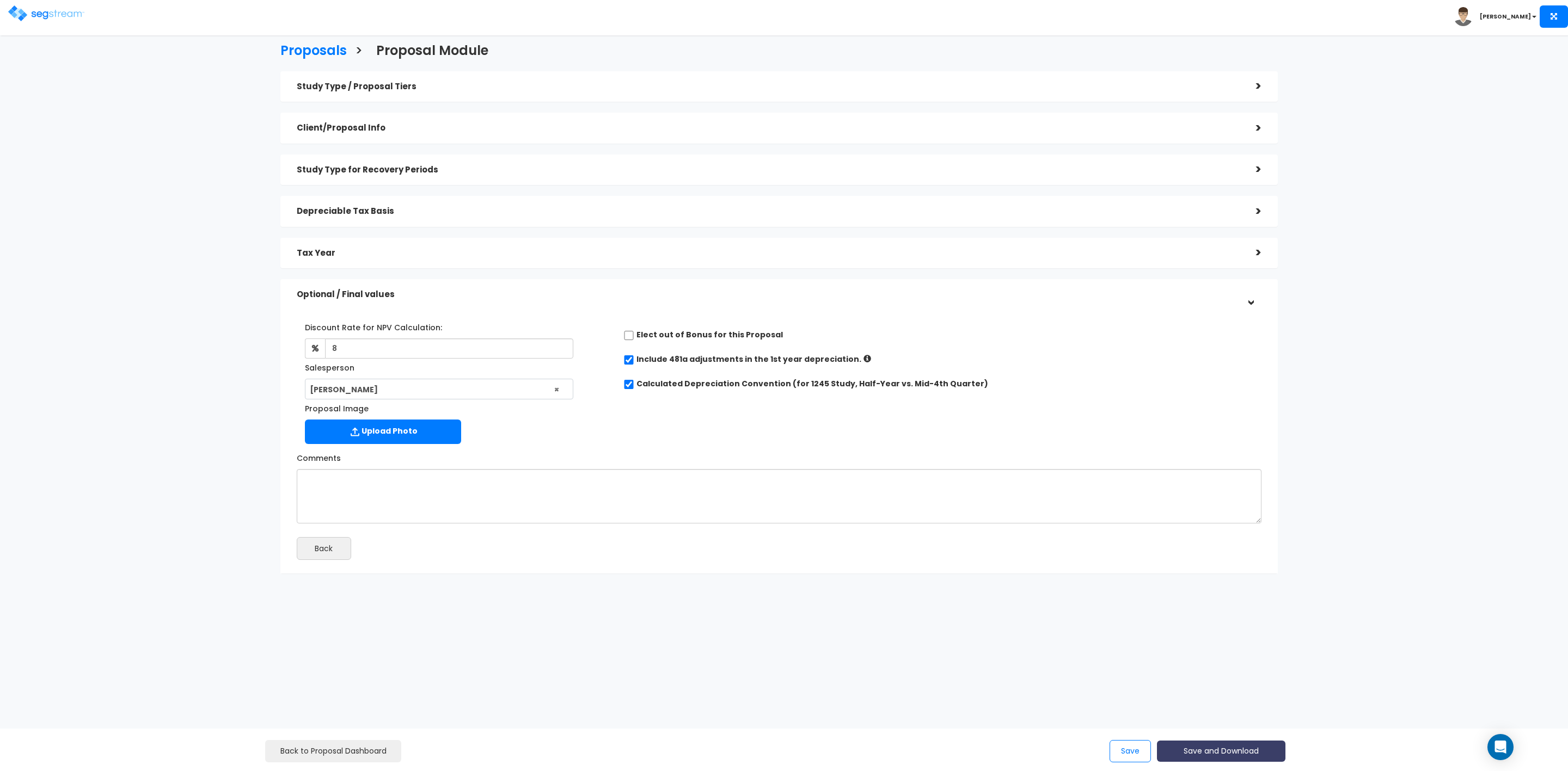
click at [1205, 750] on button "Save and Download" at bounding box center [1221, 752] width 128 height 21
click at [1227, 696] on link "Custom Proposal" at bounding box center [1248, 696] width 170 height 25
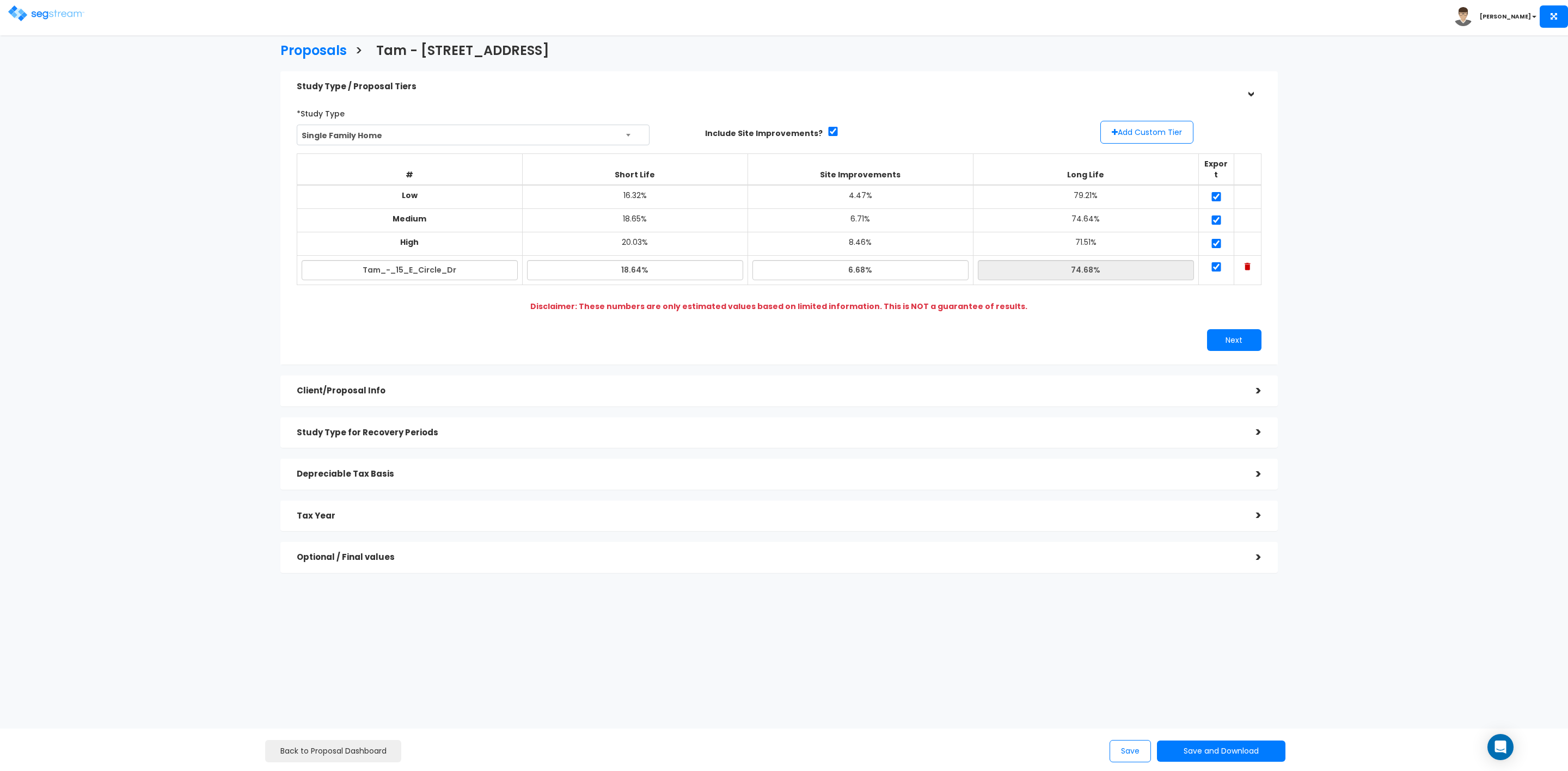
click at [454, 381] on div "Client/Proposal Info" at bounding box center [768, 391] width 943 height 20
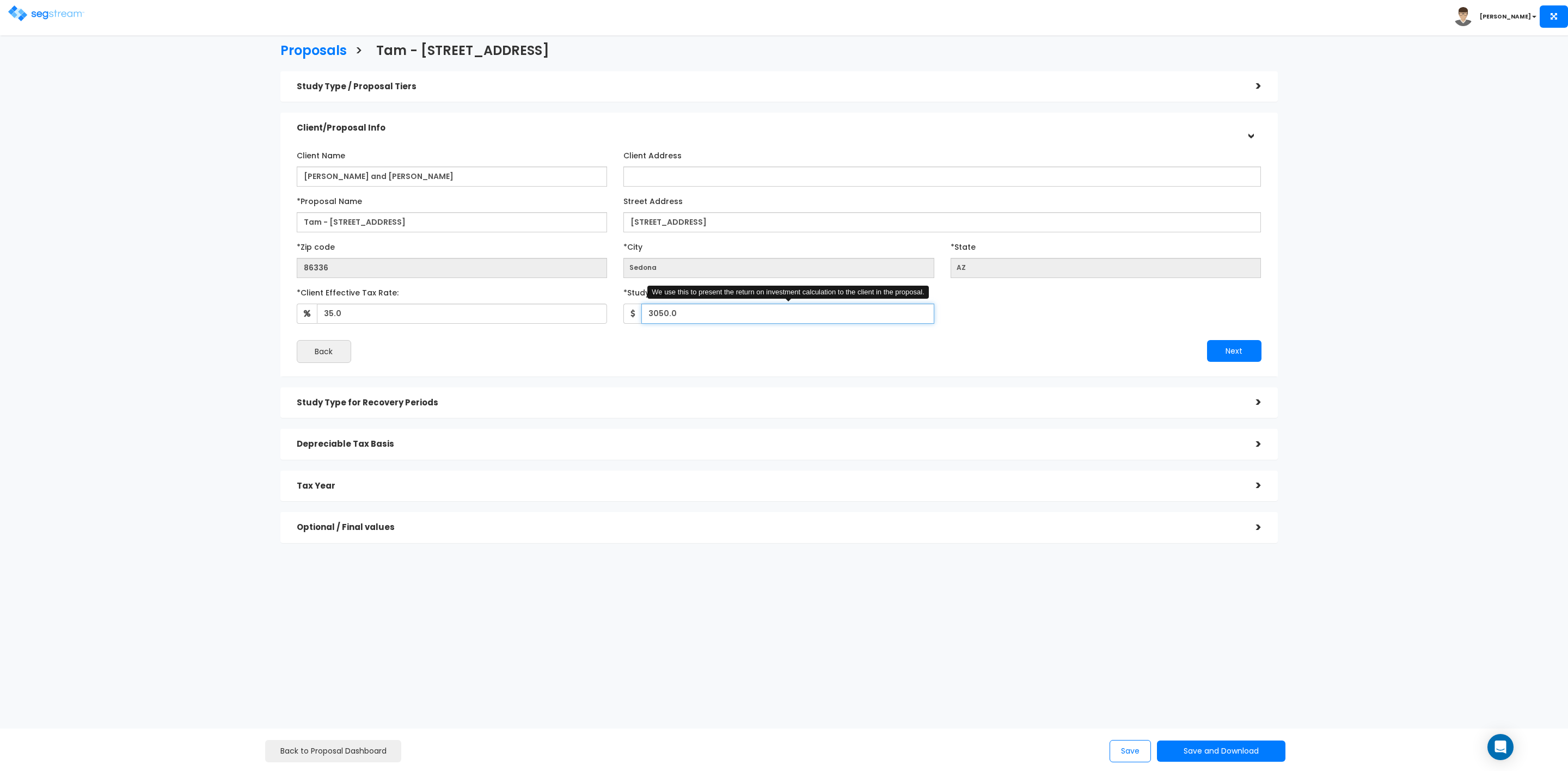
drag, startPoint x: 680, startPoint y: 316, endPoint x: 621, endPoint y: 315, distance: 59.0
click at [621, 315] on div "*Study Fee 3050.0 We use this to present the return on investment calculation t…" at bounding box center [779, 304] width 327 height 40
type input "3,450"
click at [1243, 356] on button "Next" at bounding box center [1235, 351] width 55 height 22
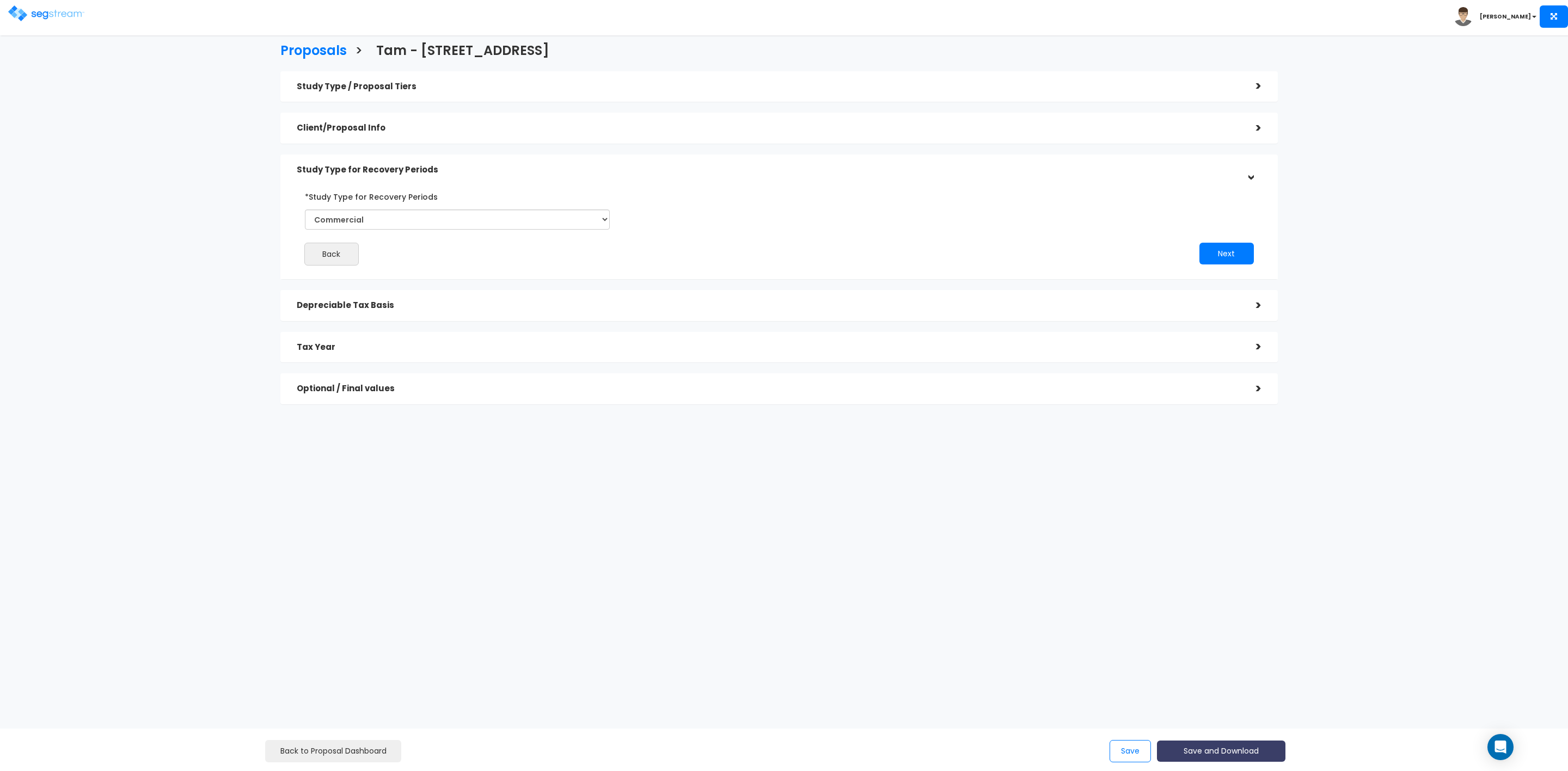
click at [1207, 748] on button "Save and Download" at bounding box center [1221, 752] width 128 height 21
click at [1224, 697] on link "Custom Proposal" at bounding box center [1248, 696] width 170 height 25
click at [1125, 753] on button "Save" at bounding box center [1131, 751] width 41 height 22
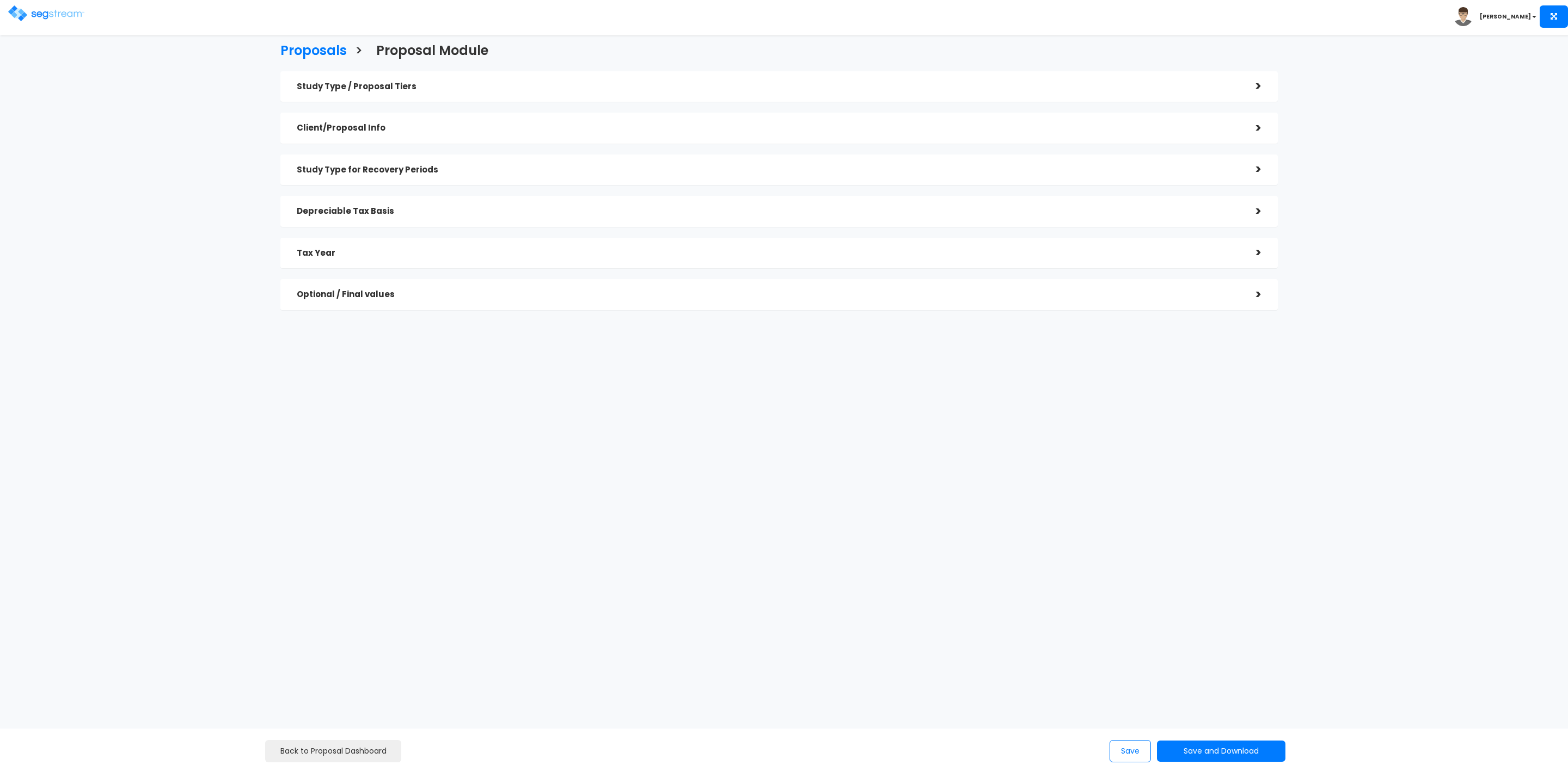
checkbox input "true"
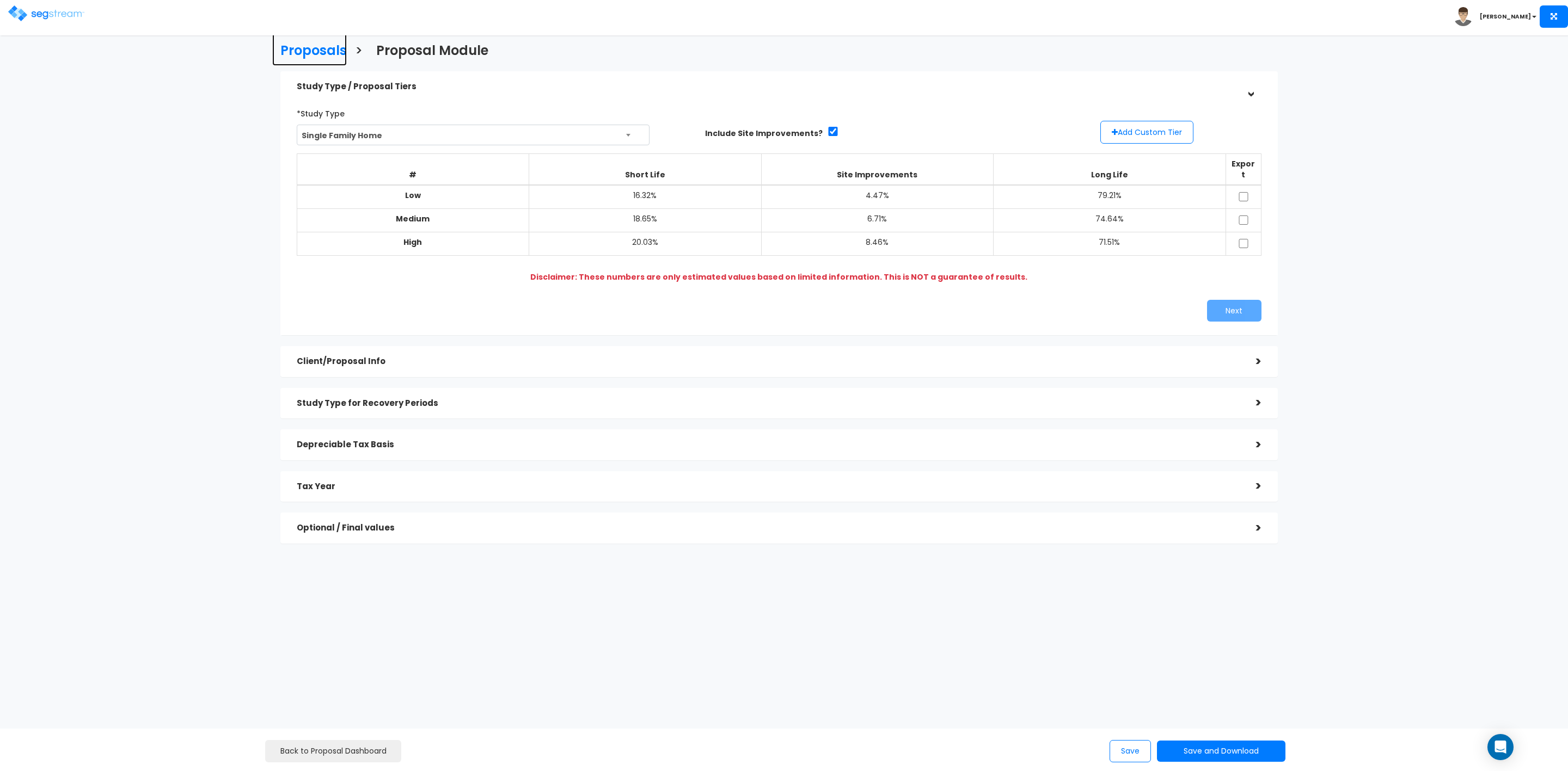
click at [305, 49] on h3 "Proposals" at bounding box center [313, 51] width 66 height 17
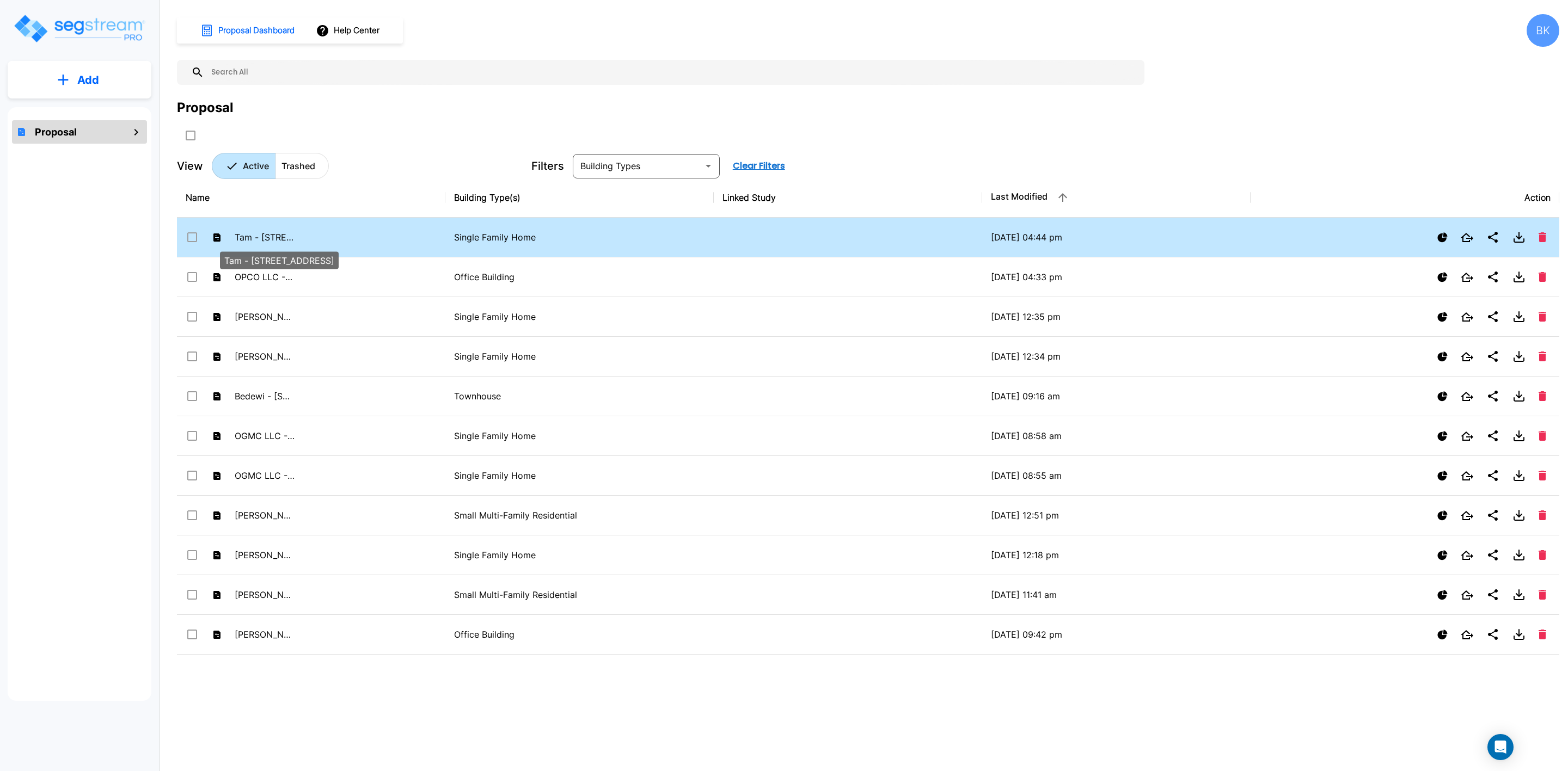
click at [268, 234] on p "Tam - [STREET_ADDRESS]" at bounding box center [264, 238] width 60 height 13
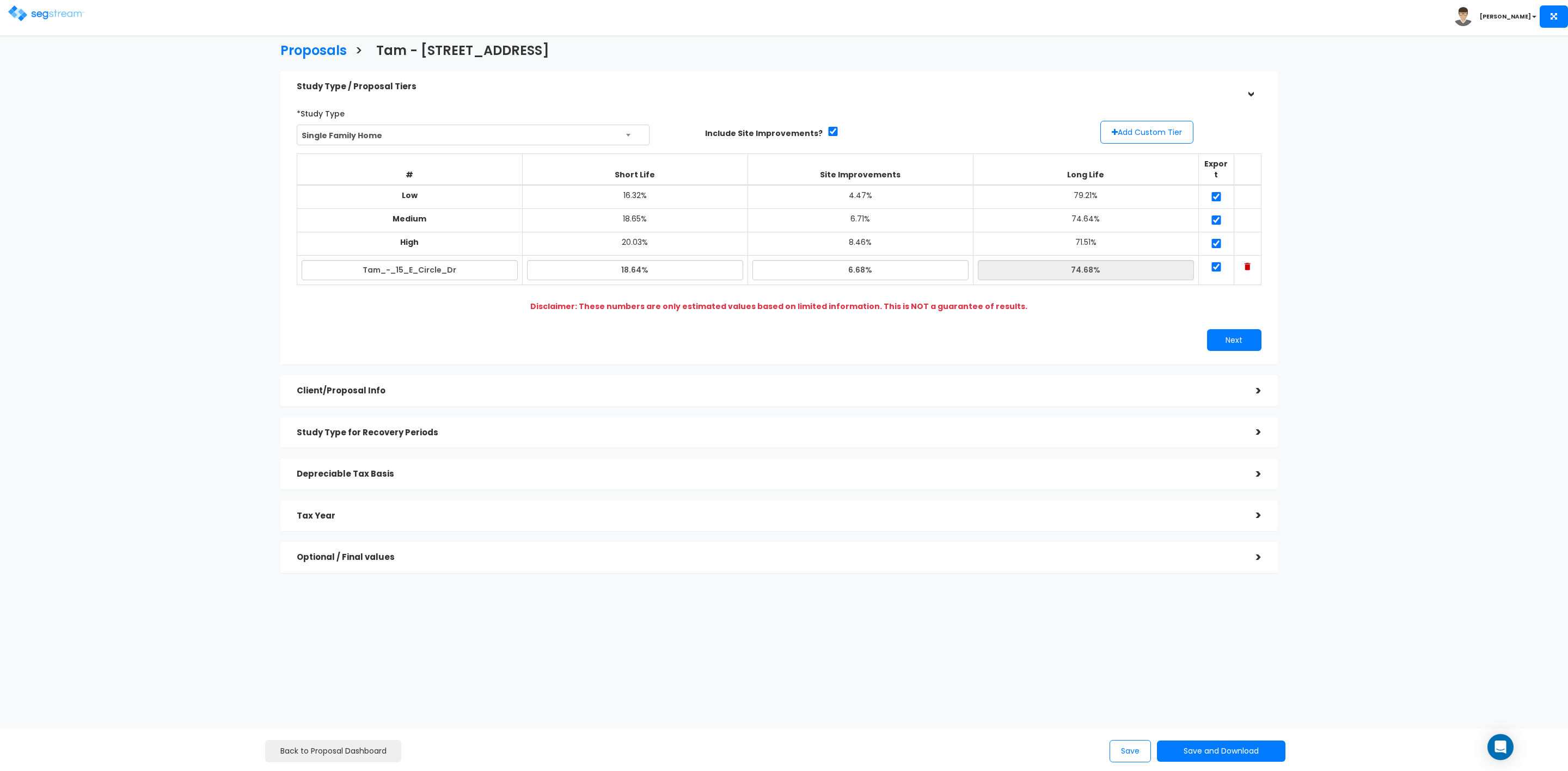
click at [1253, 382] on div ">" at bounding box center [1250, 391] width 22 height 17
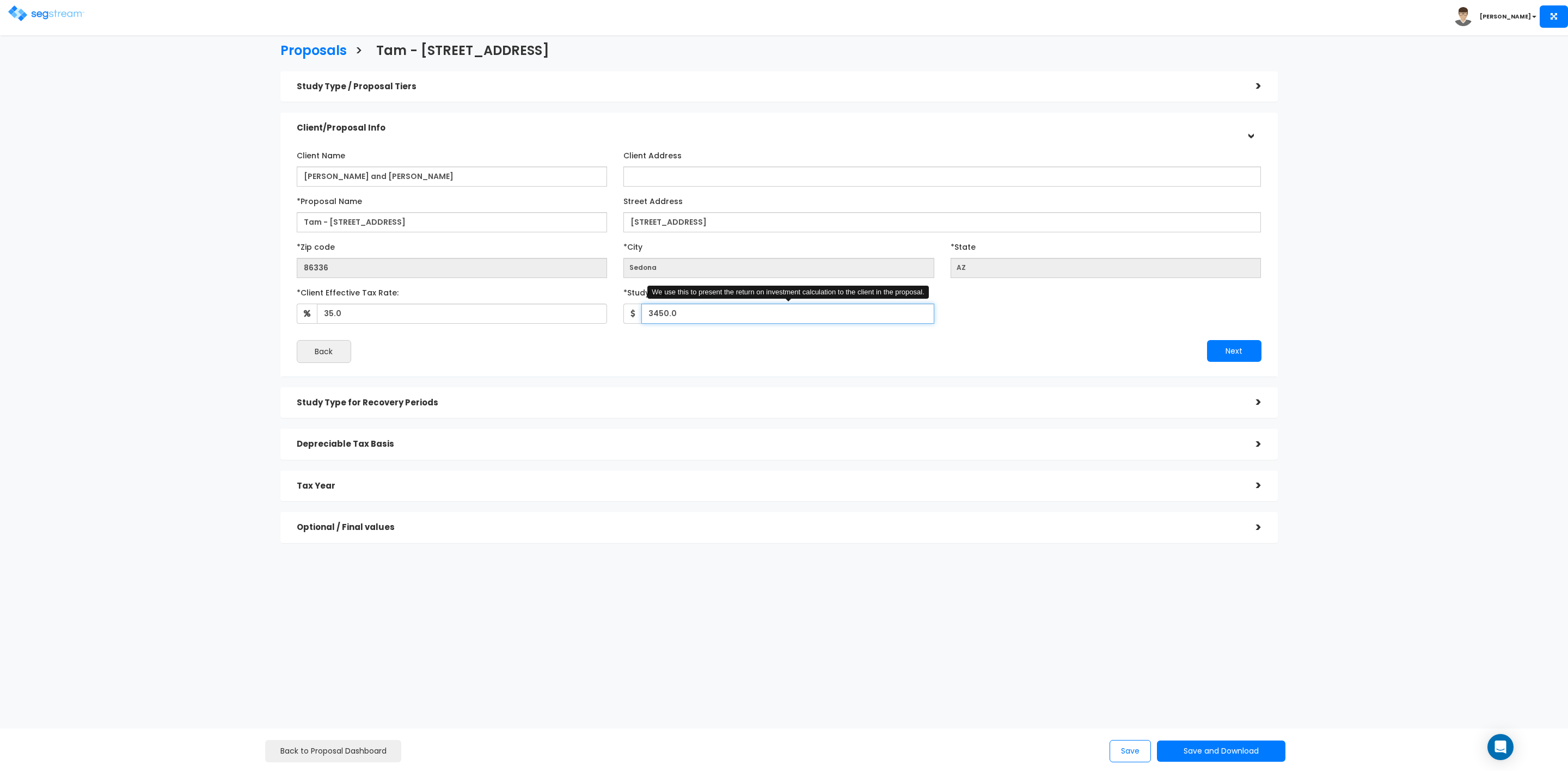
drag, startPoint x: 695, startPoint y: 312, endPoint x: 606, endPoint y: 310, distance: 89.0
click at [606, 310] on div "*Client Effective Tax Rate: 35.0 *Study Fee 3450.0" at bounding box center [779, 304] width 981 height 40
type input "3,750"
click at [1230, 346] on button "Next" at bounding box center [1235, 351] width 55 height 22
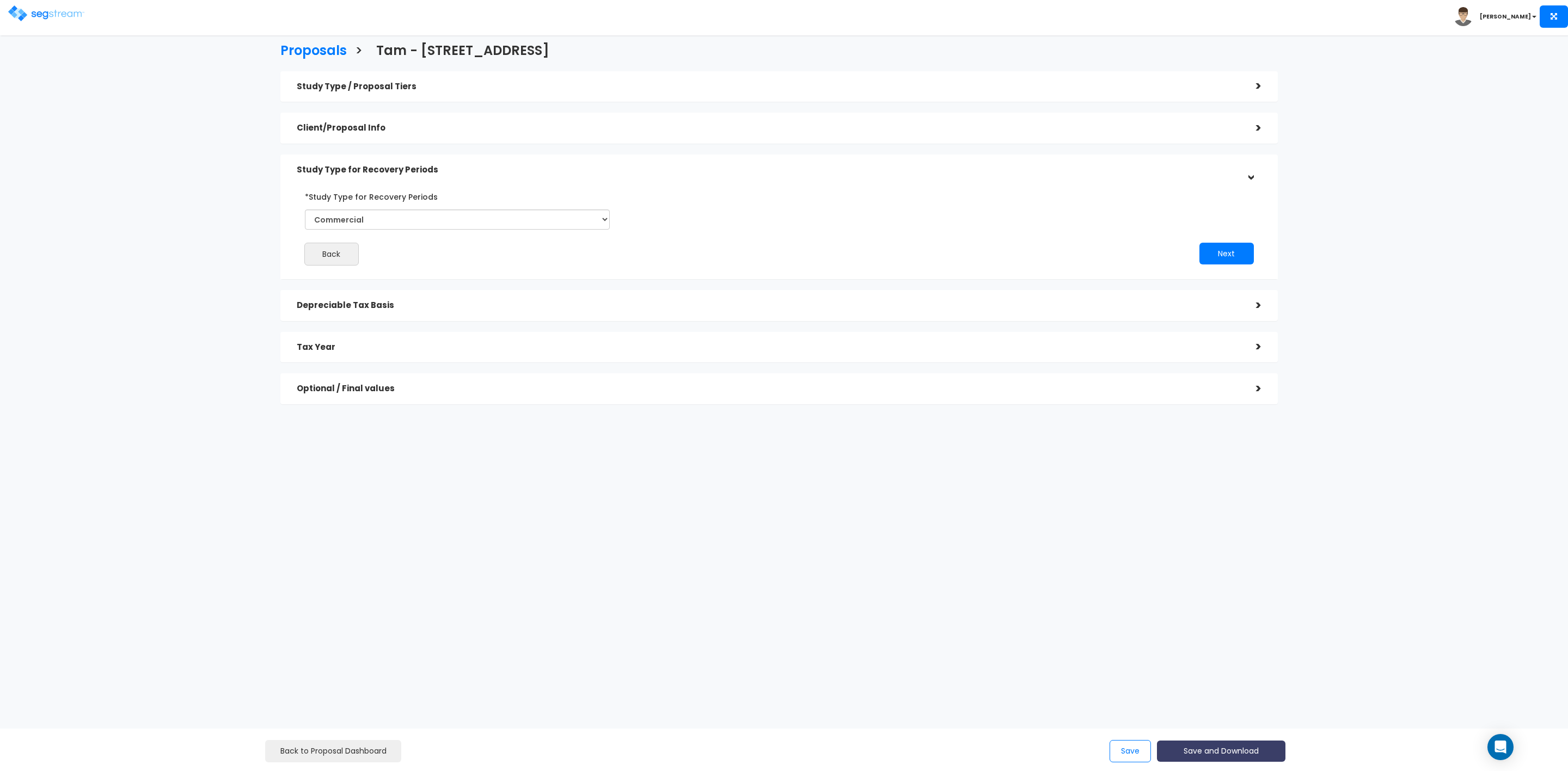
click at [1203, 748] on button "Save and Download" at bounding box center [1221, 752] width 128 height 21
click at [1235, 696] on link "Custom Proposal" at bounding box center [1248, 696] width 170 height 25
click at [1119, 744] on button "Save" at bounding box center [1131, 751] width 41 height 22
